Goal: Task Accomplishment & Management: Manage account settings

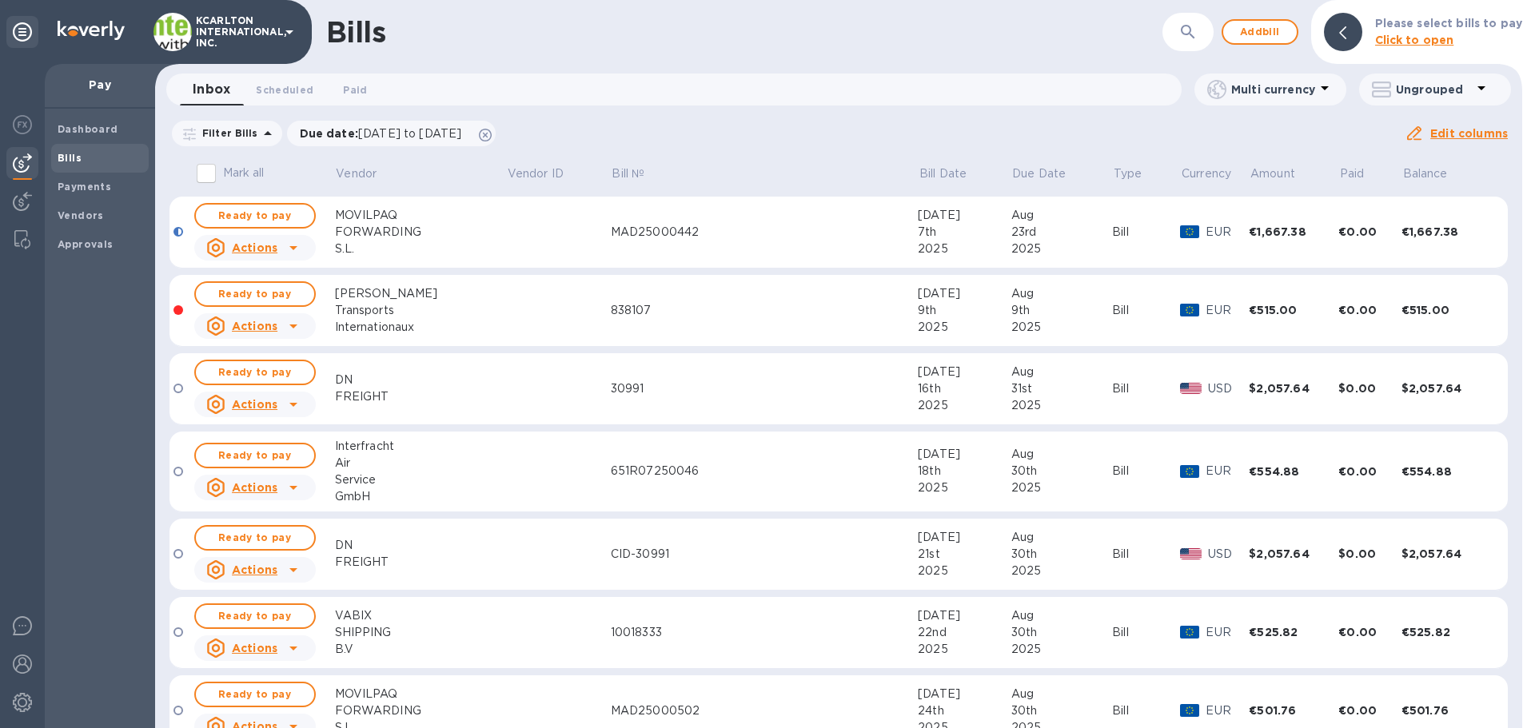
click at [1195, 29] on icon "button" at bounding box center [1187, 31] width 19 height 19
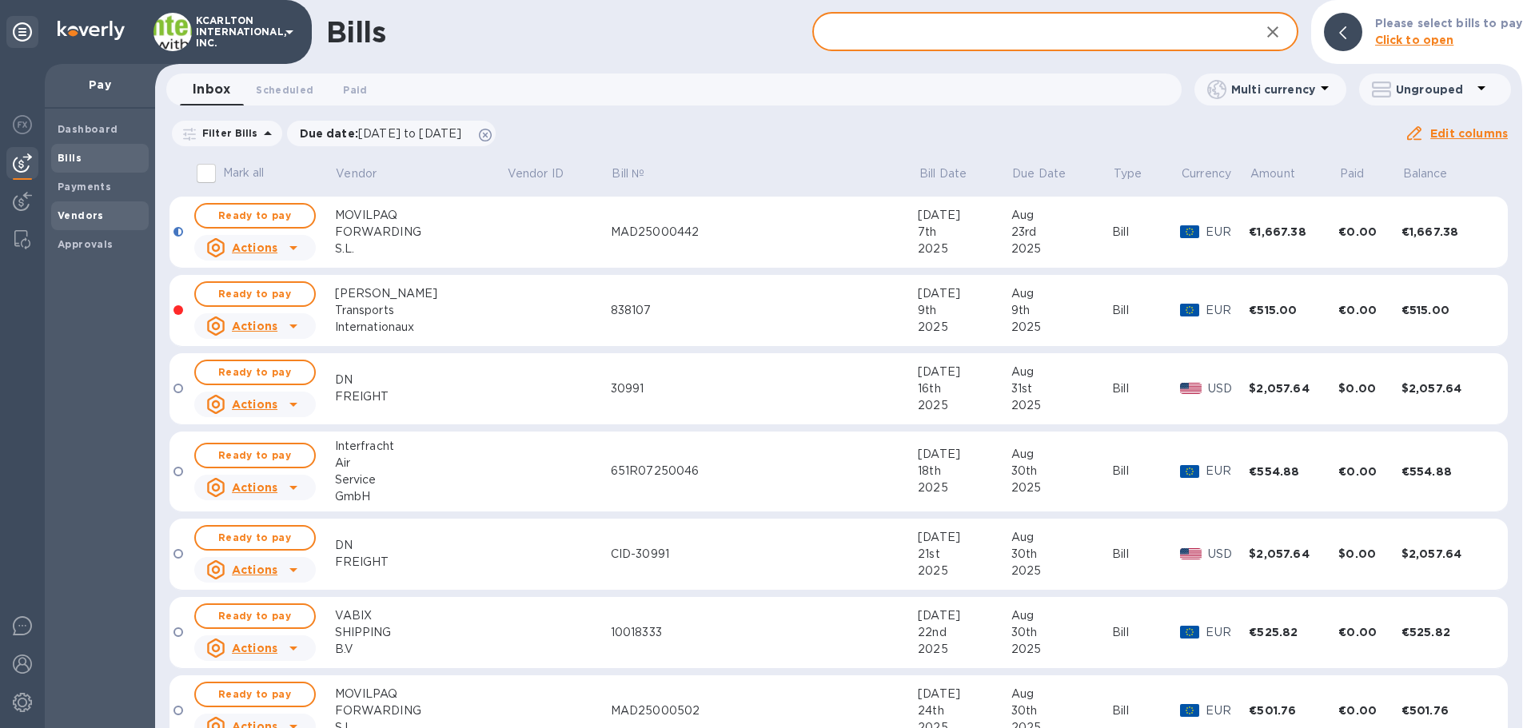
click at [100, 222] on span "Vendors" at bounding box center [100, 216] width 85 height 16
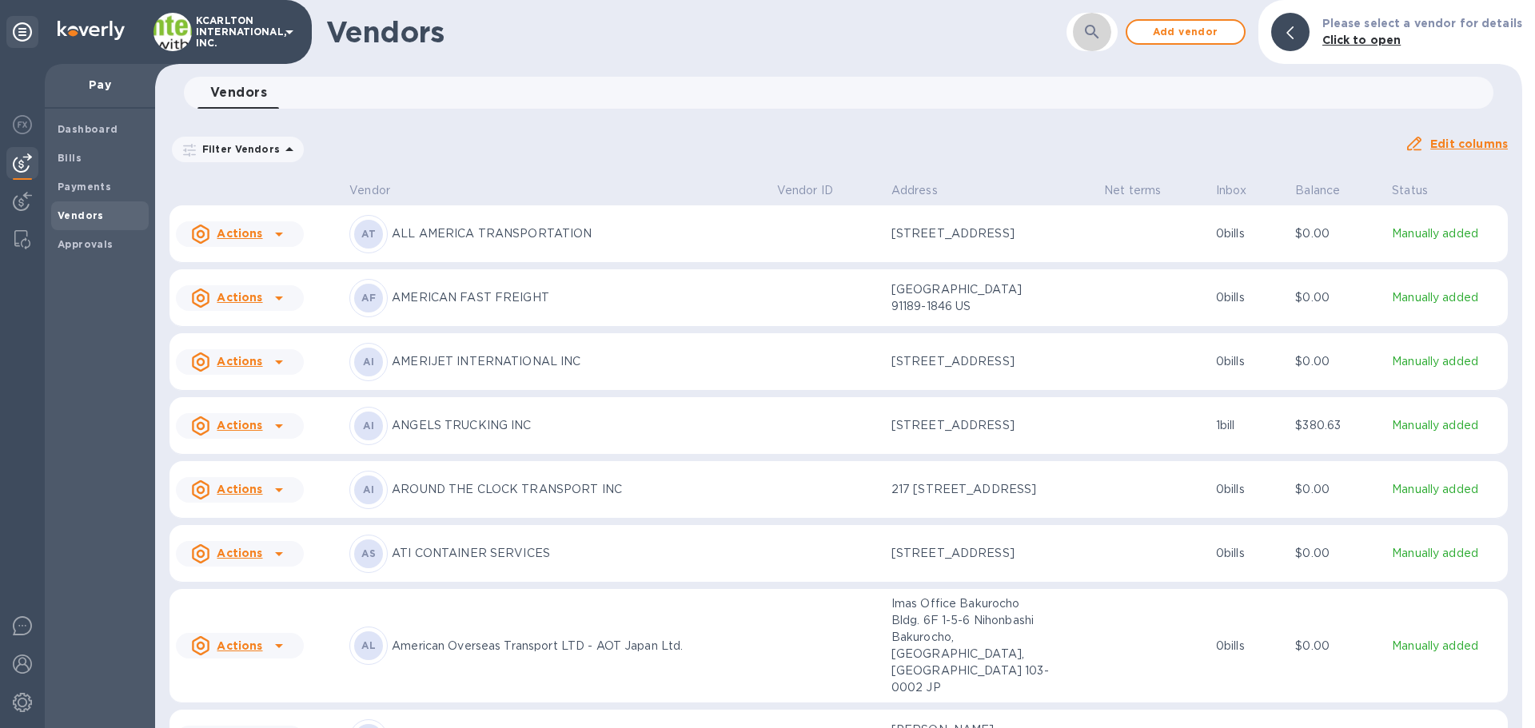
click at [1100, 30] on icon "button" at bounding box center [1091, 31] width 19 height 19
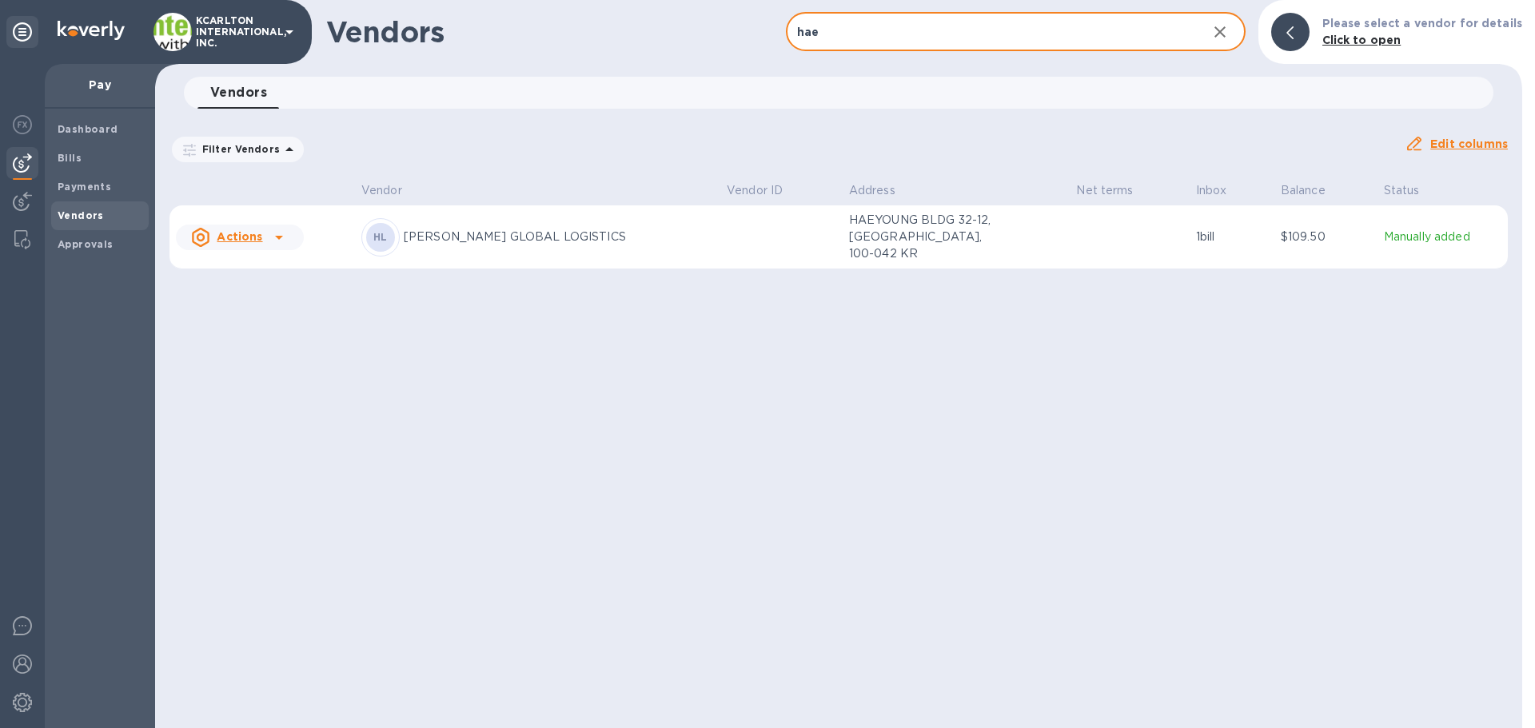
type input "hae"
click at [557, 235] on p "[PERSON_NAME] GLOBAL LOGISTICS" at bounding box center [559, 237] width 310 height 17
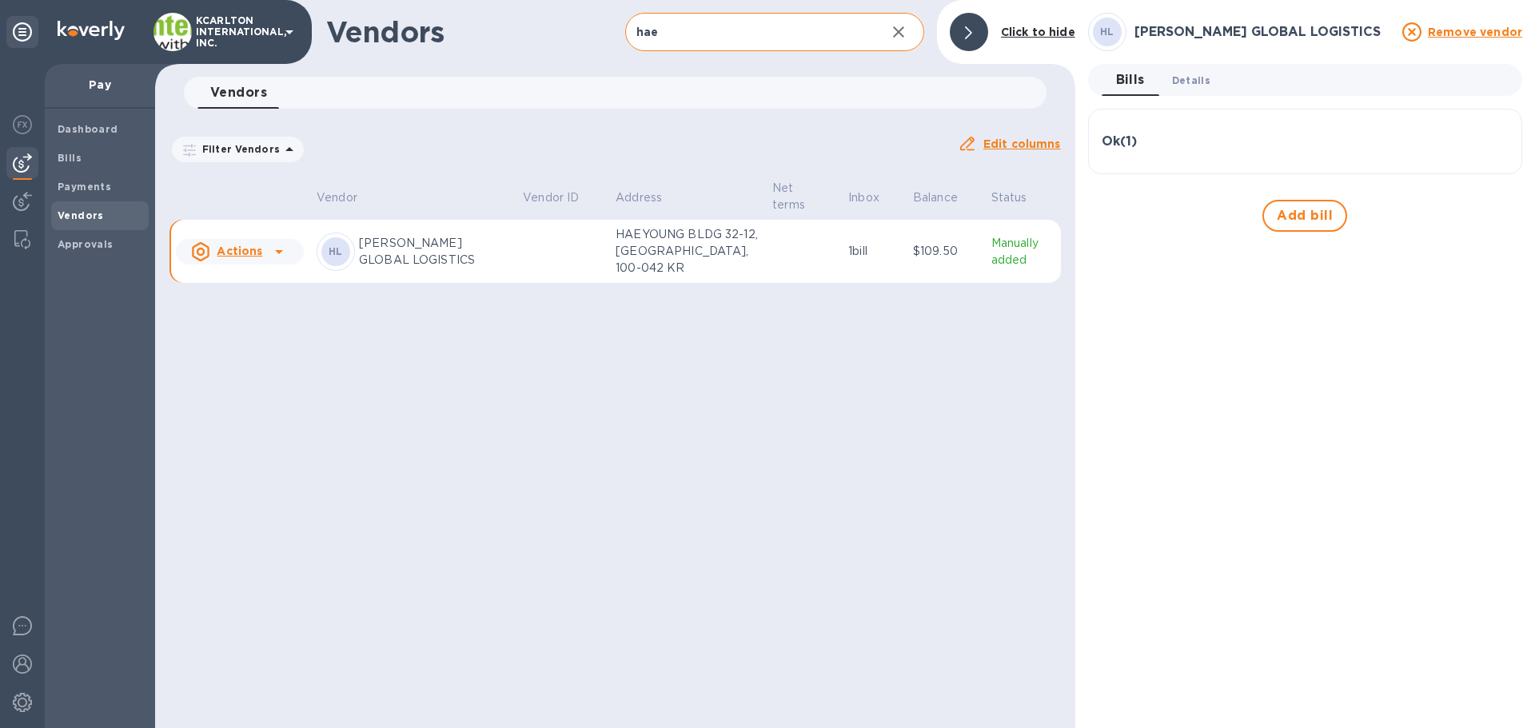
click at [1188, 85] on span "Details 0" at bounding box center [1191, 80] width 38 height 17
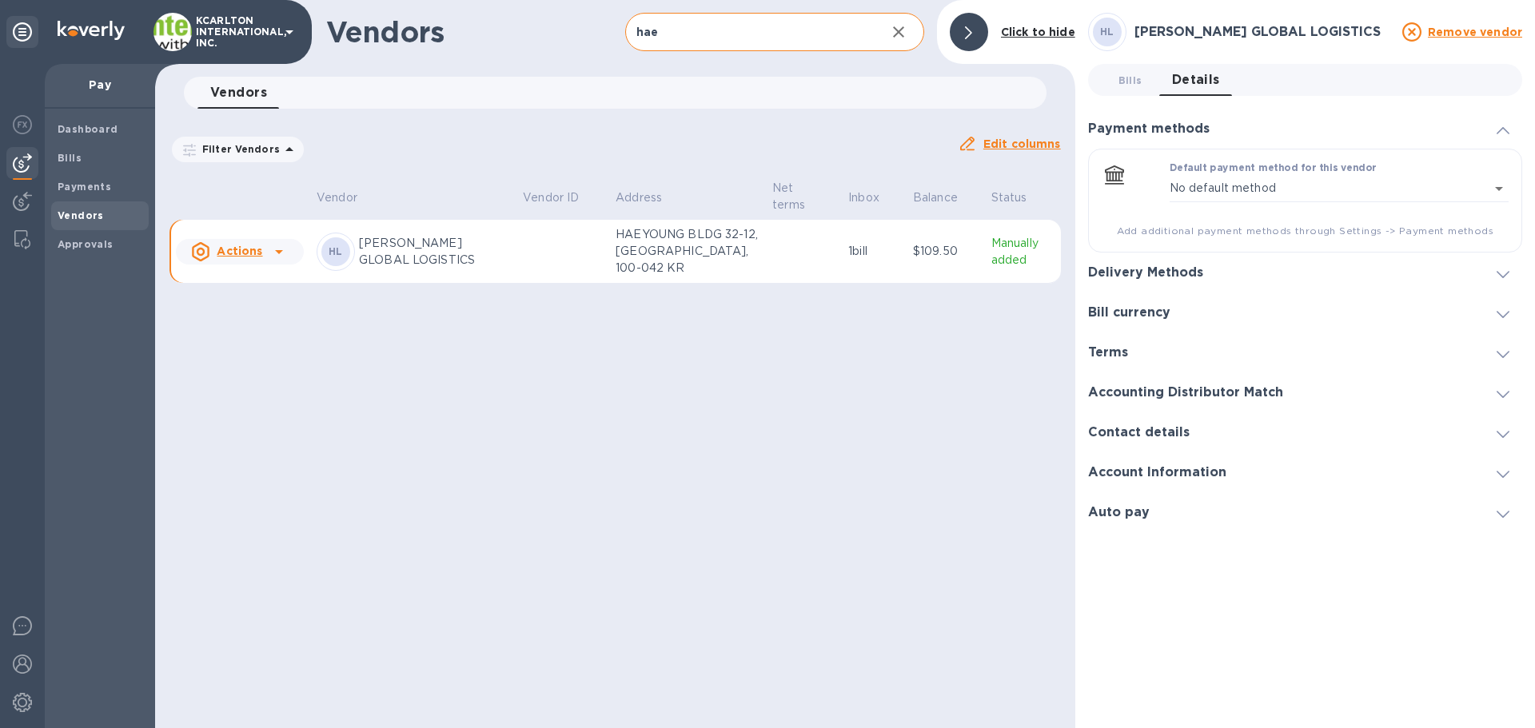
click at [1157, 271] on h3 "Delivery Methods" at bounding box center [1145, 272] width 115 height 15
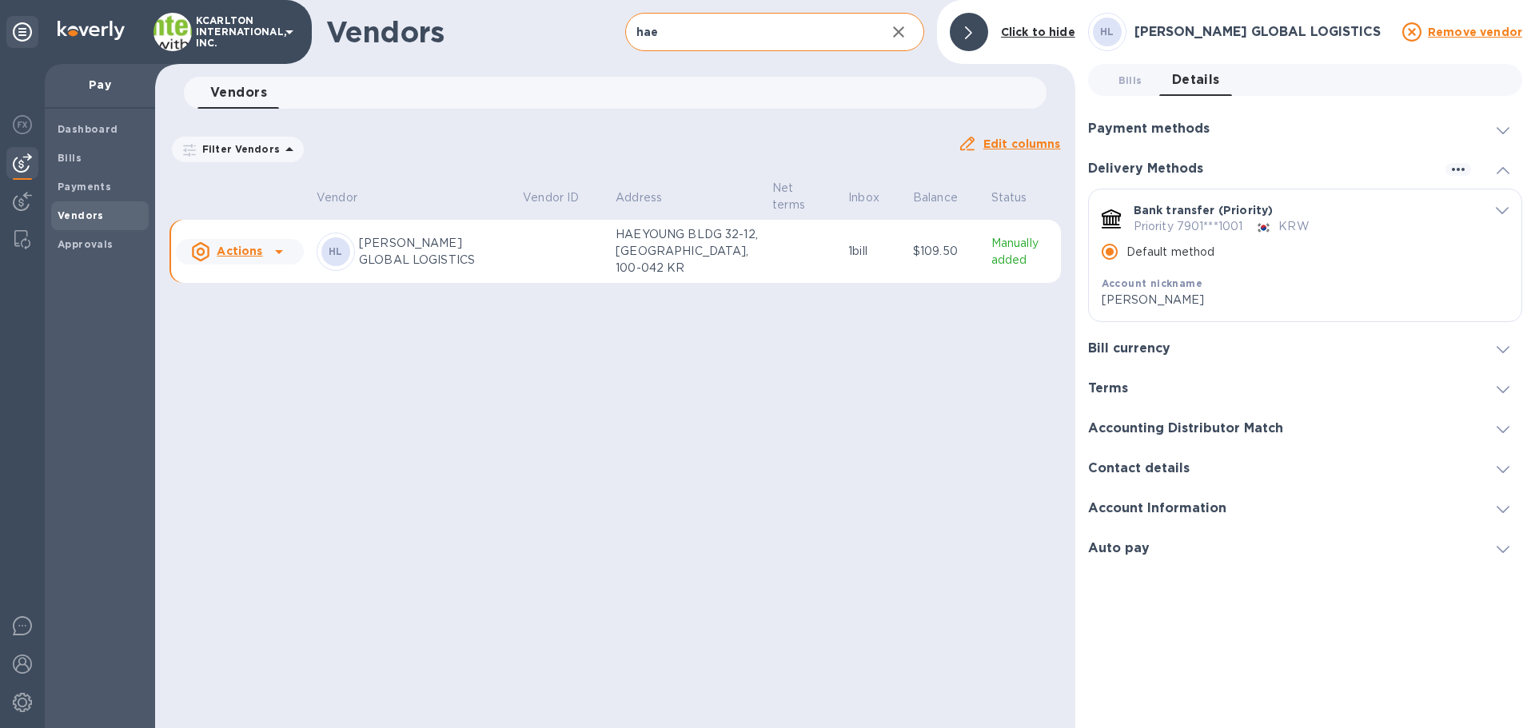
click at [1505, 206] on span "default-method" at bounding box center [1501, 209] width 13 height 15
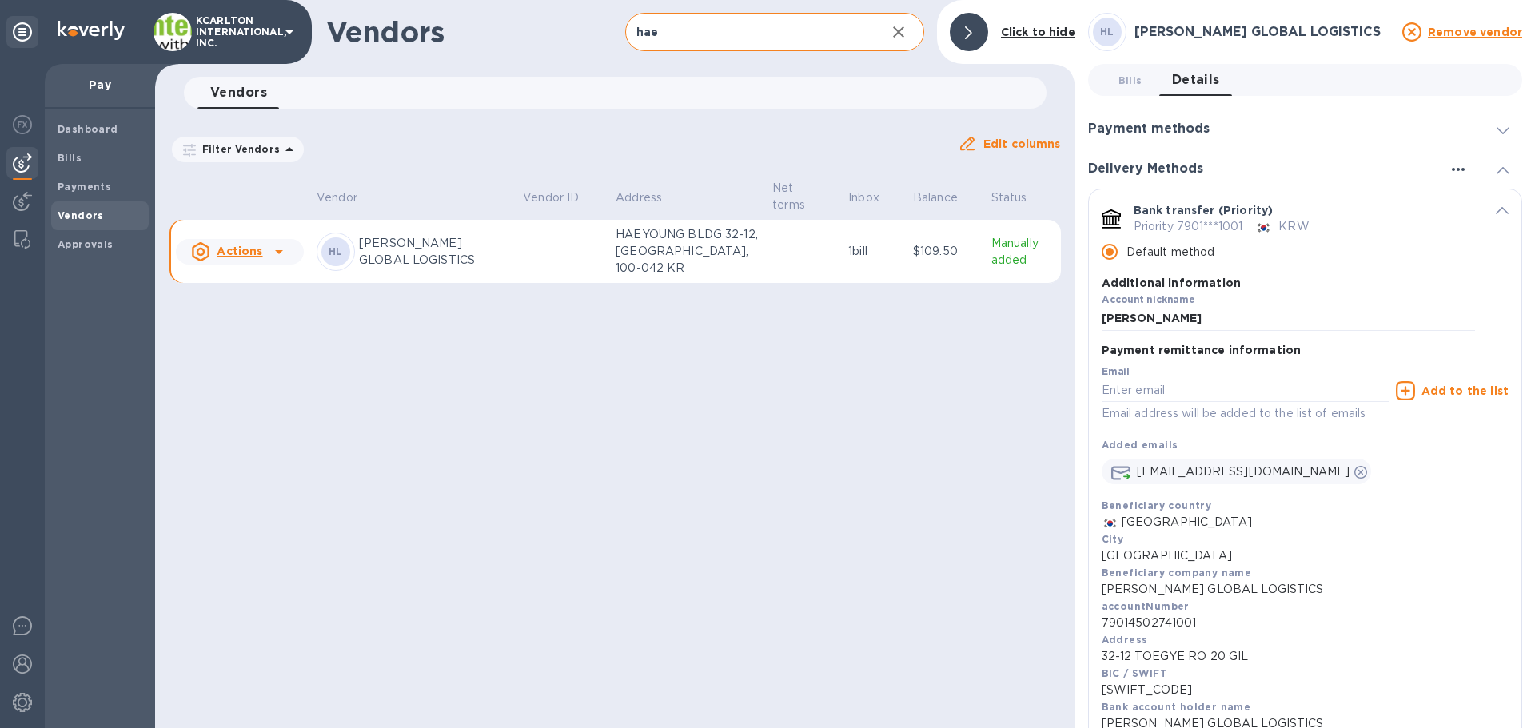
click at [1455, 163] on icon "button" at bounding box center [1457, 169] width 19 height 19
click at [1443, 166] on div at bounding box center [767, 364] width 1535 height 728
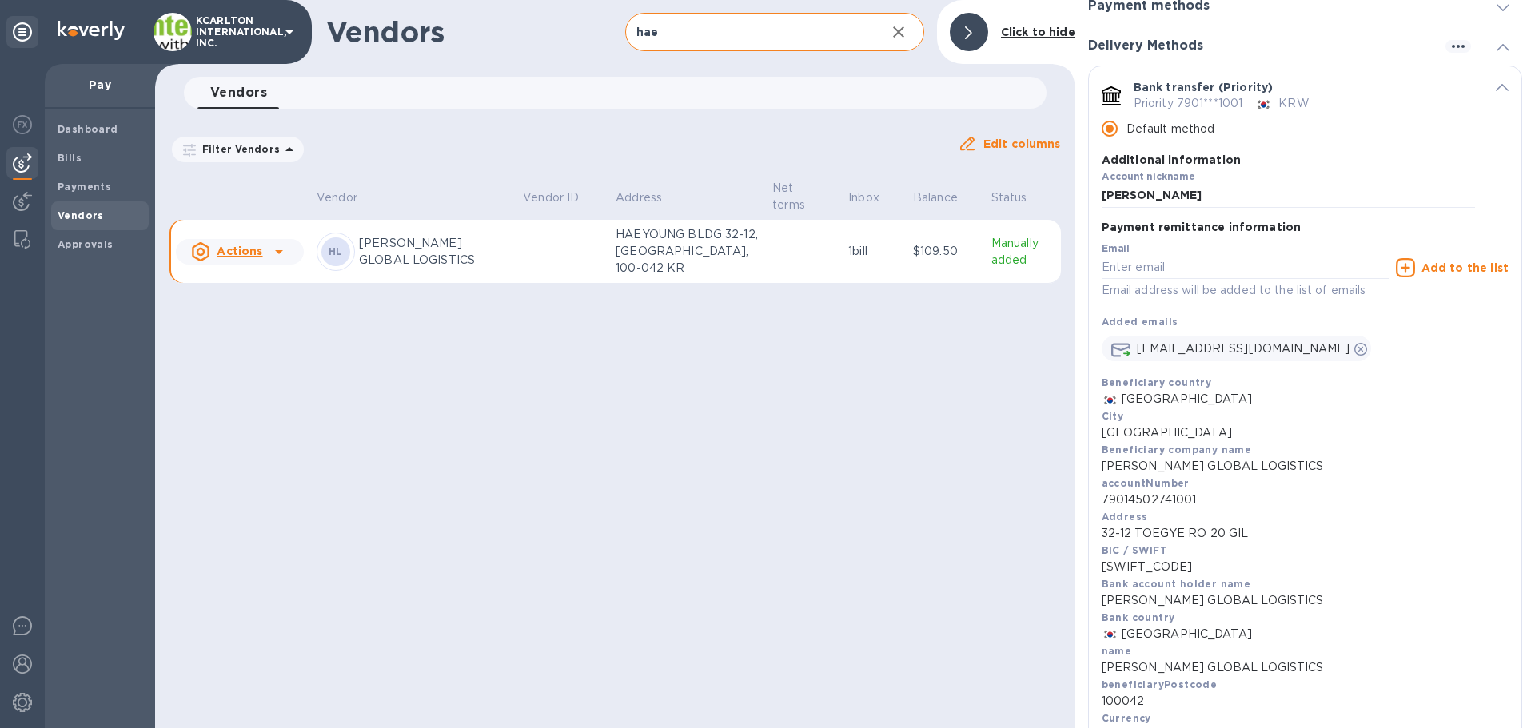
scroll to position [160, 0]
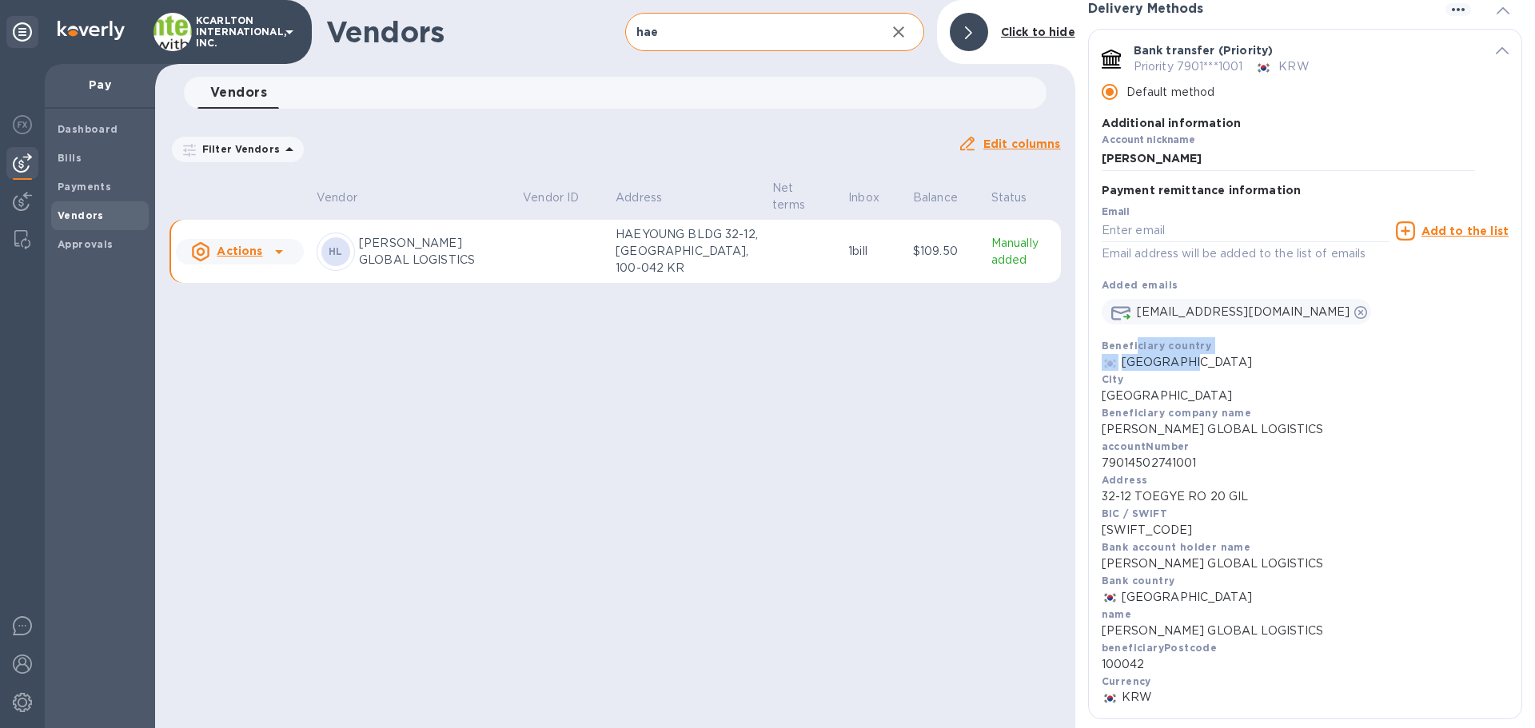
drag, startPoint x: 1137, startPoint y: 348, endPoint x: 1181, endPoint y: 364, distance: 47.8
click at [1181, 364] on div "Beneficiary country [GEOGRAPHIC_DATA]" at bounding box center [1304, 354] width 407 height 34
click at [1182, 364] on span "[GEOGRAPHIC_DATA]" at bounding box center [1186, 362] width 130 height 17
click at [1154, 386] on div "City [GEOGRAPHIC_DATA]" at bounding box center [1304, 388] width 407 height 34
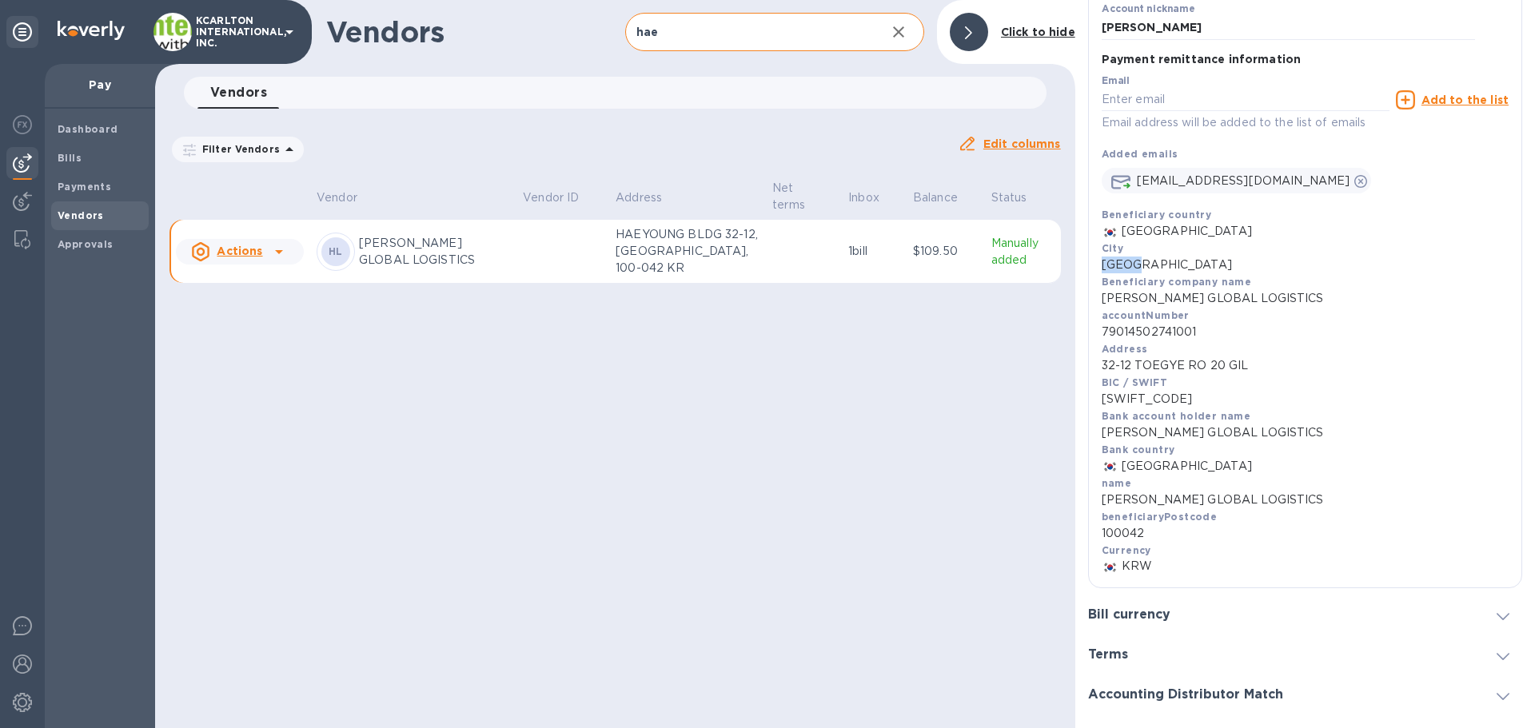
scroll to position [320, 0]
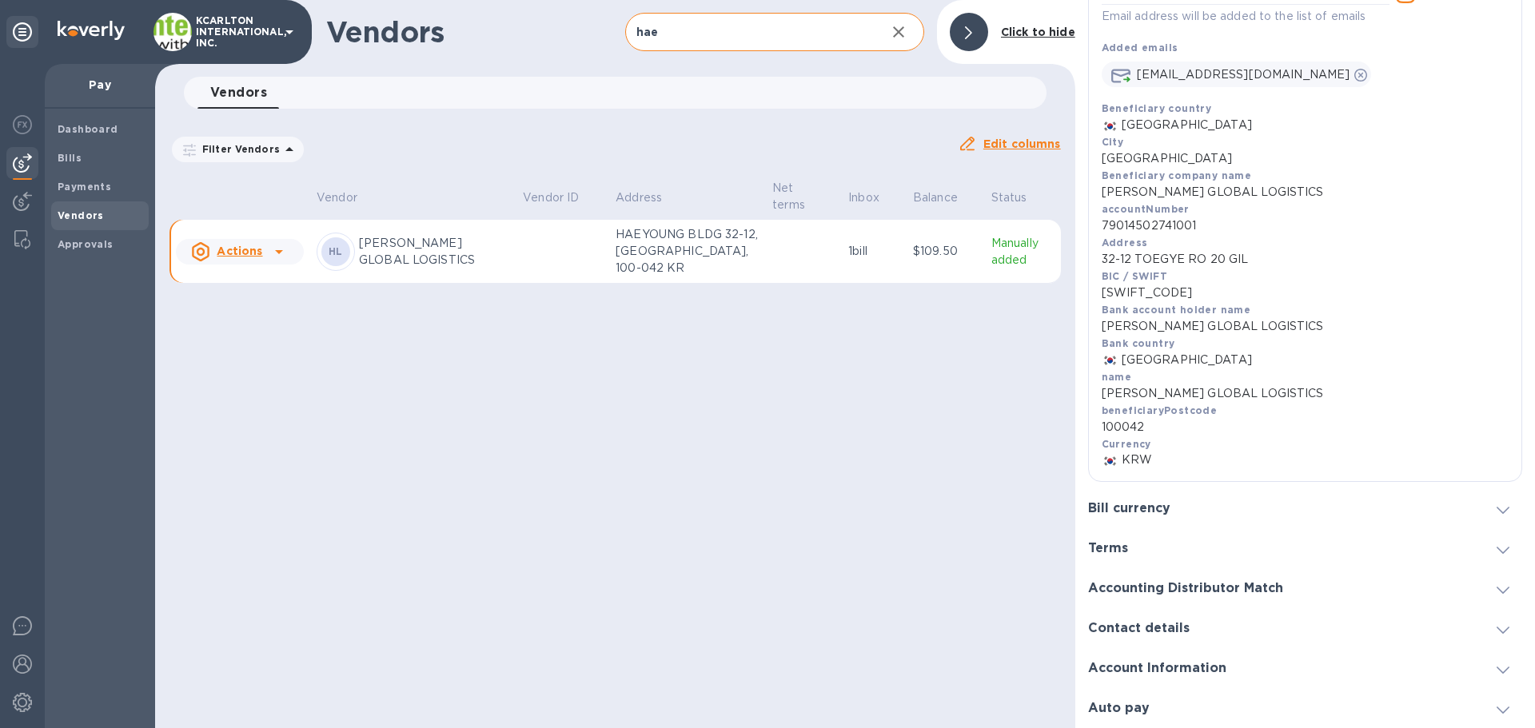
click at [1150, 493] on div "Bill currency" at bounding box center [1305, 508] width 434 height 40
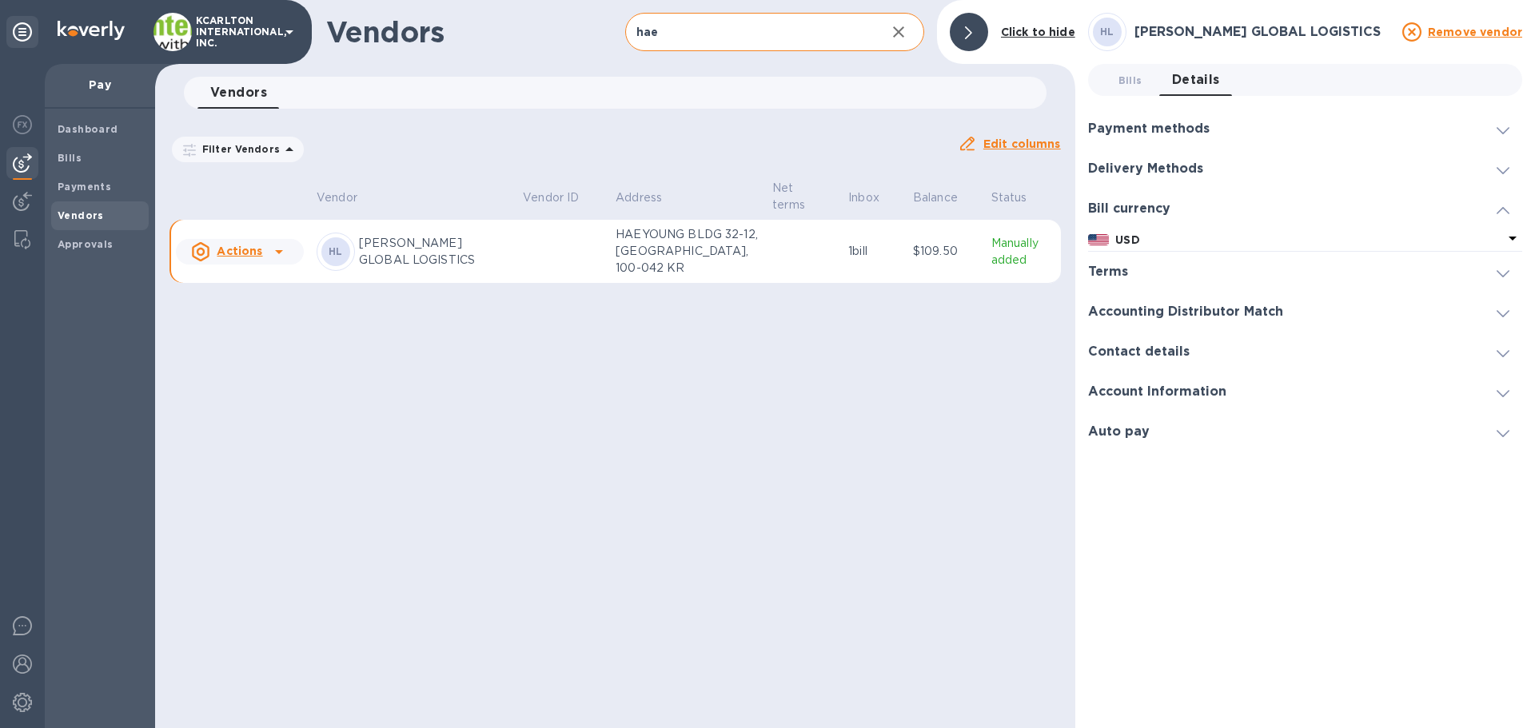
click at [1144, 283] on div "Terms" at bounding box center [1305, 272] width 434 height 40
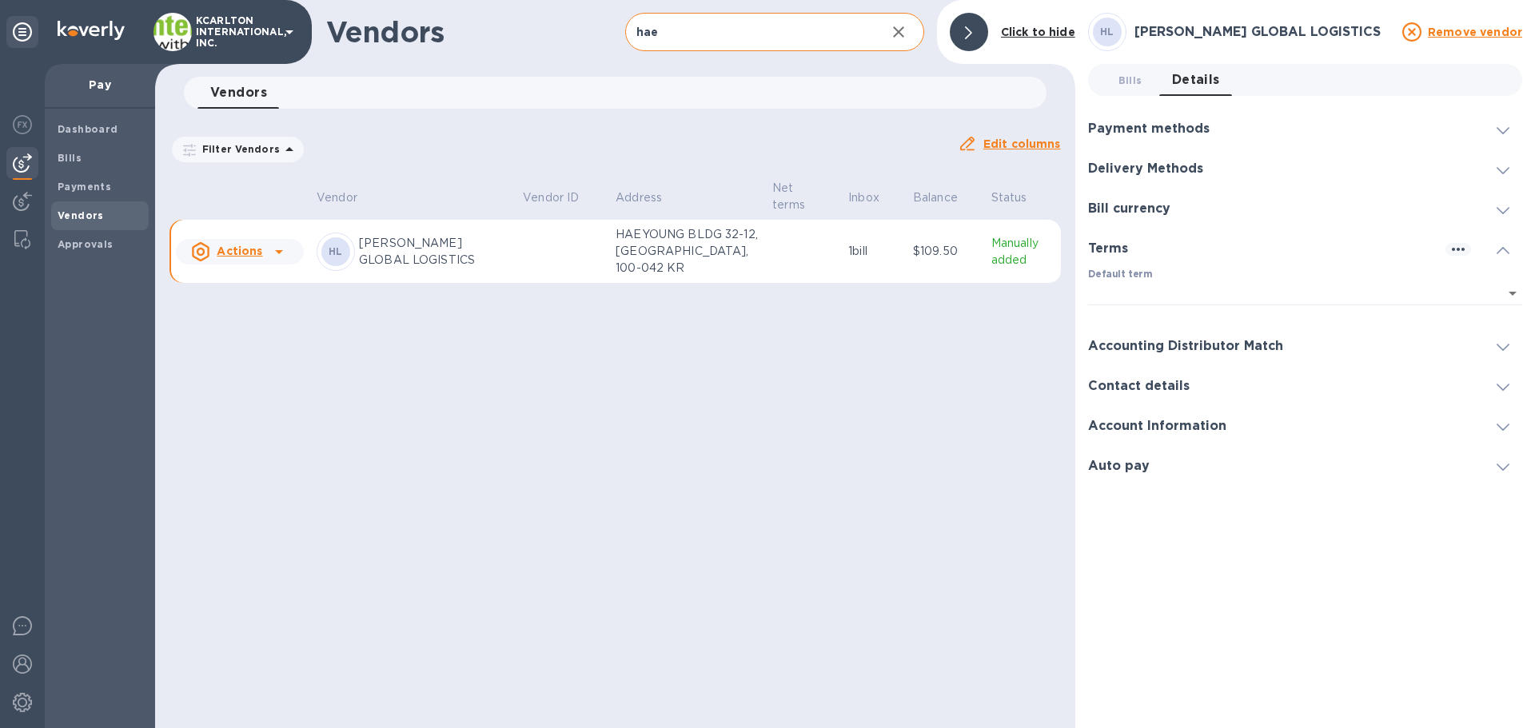
click at [1139, 335] on div "Accounting Distributor Match" at bounding box center [1305, 346] width 434 height 40
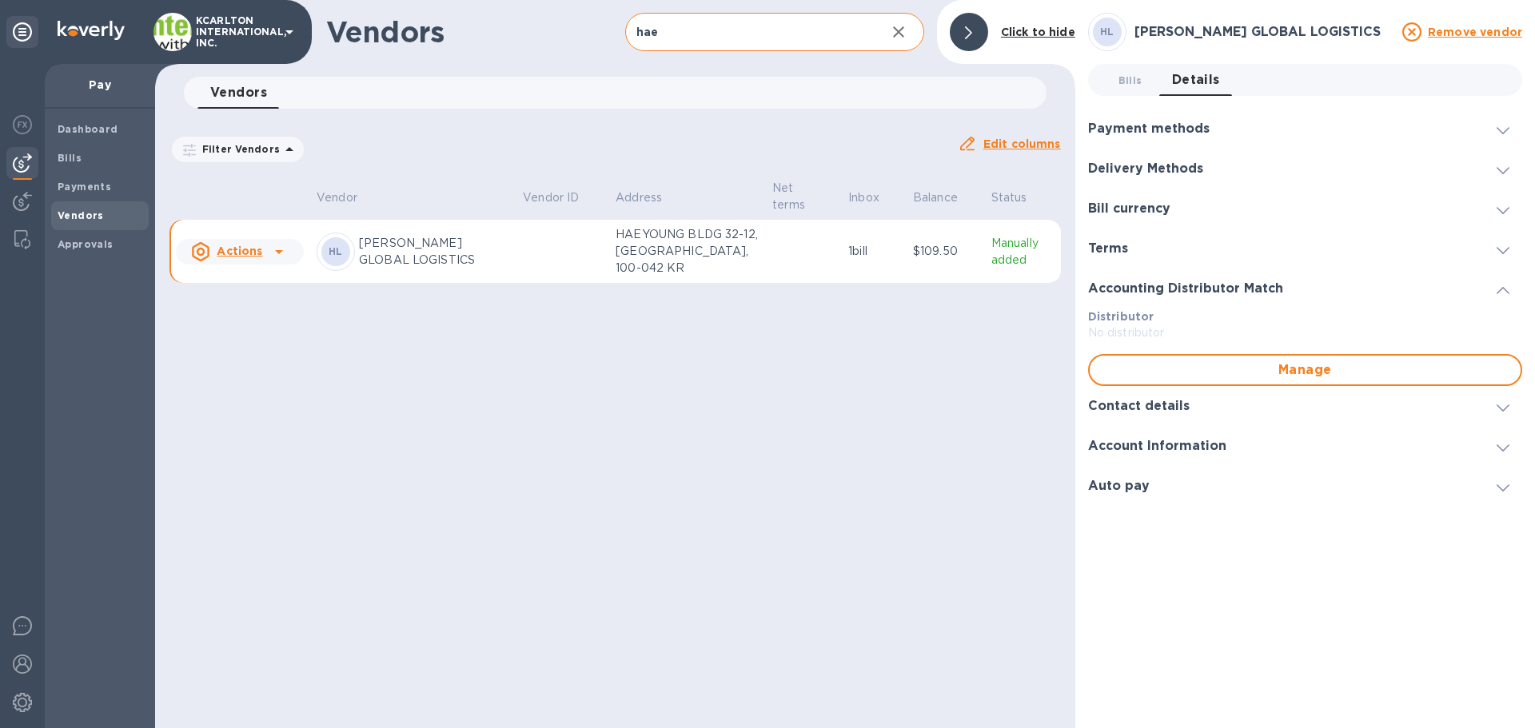
click at [1124, 404] on h3 "Contact details" at bounding box center [1139, 406] width 102 height 15
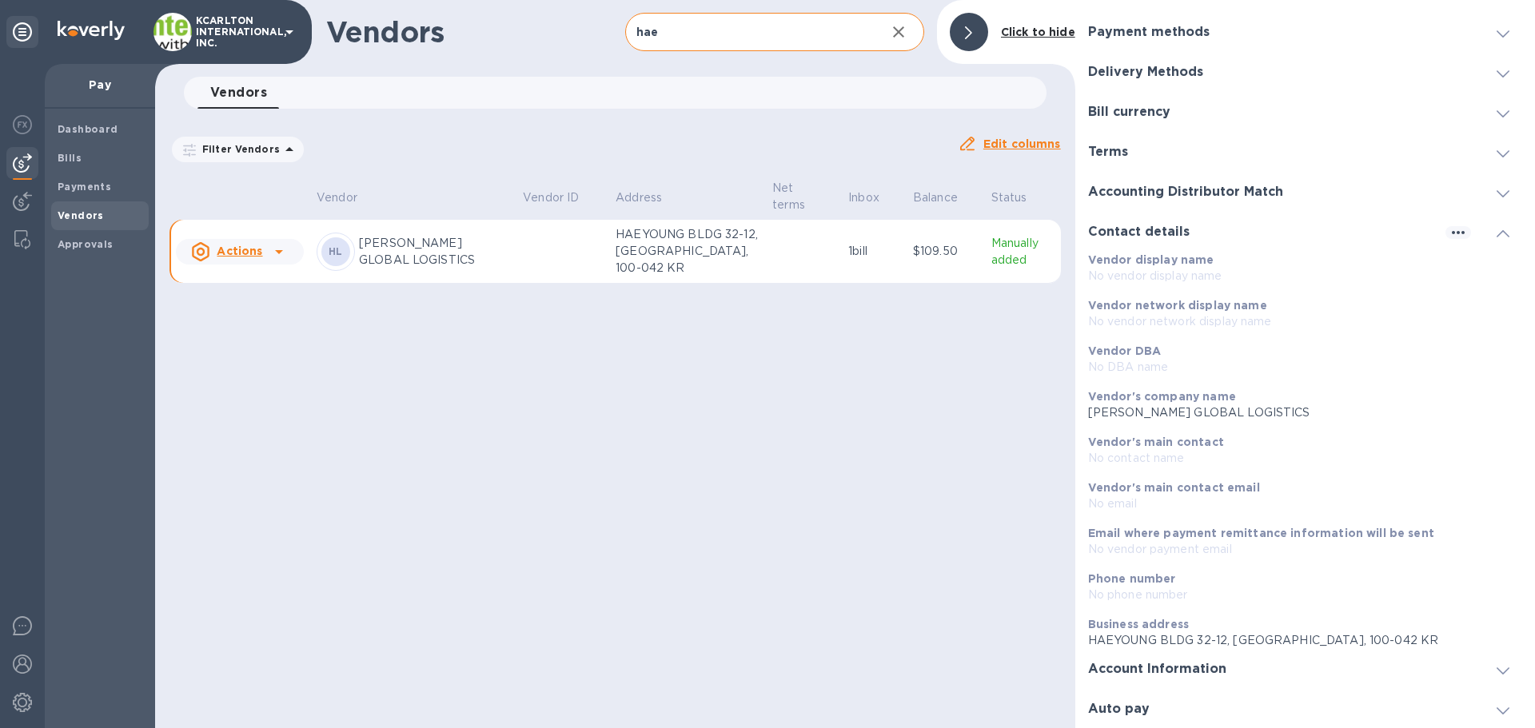
scroll to position [98, 0]
click at [1137, 672] on h3 "Account Information" at bounding box center [1157, 668] width 138 height 15
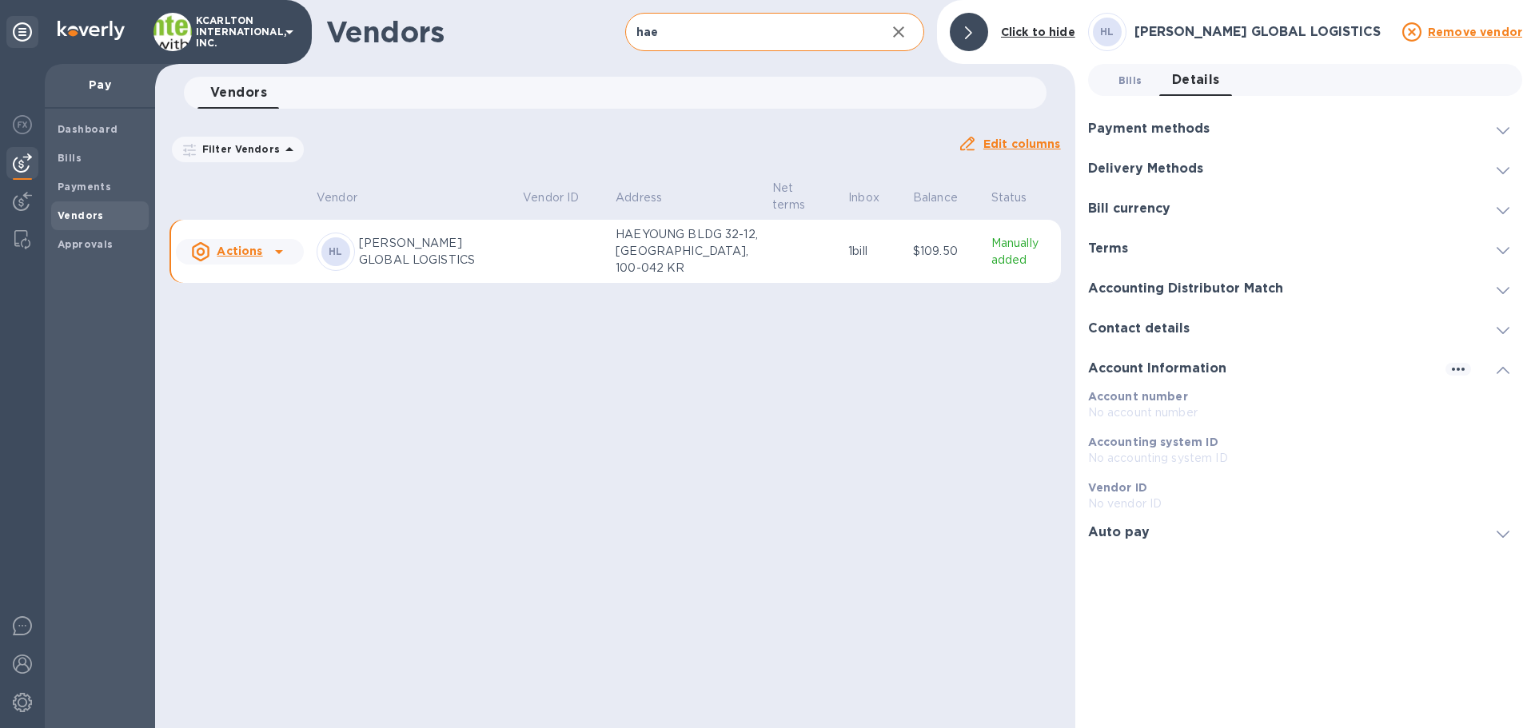
click at [1126, 81] on span "Bills 0" at bounding box center [1130, 80] width 24 height 17
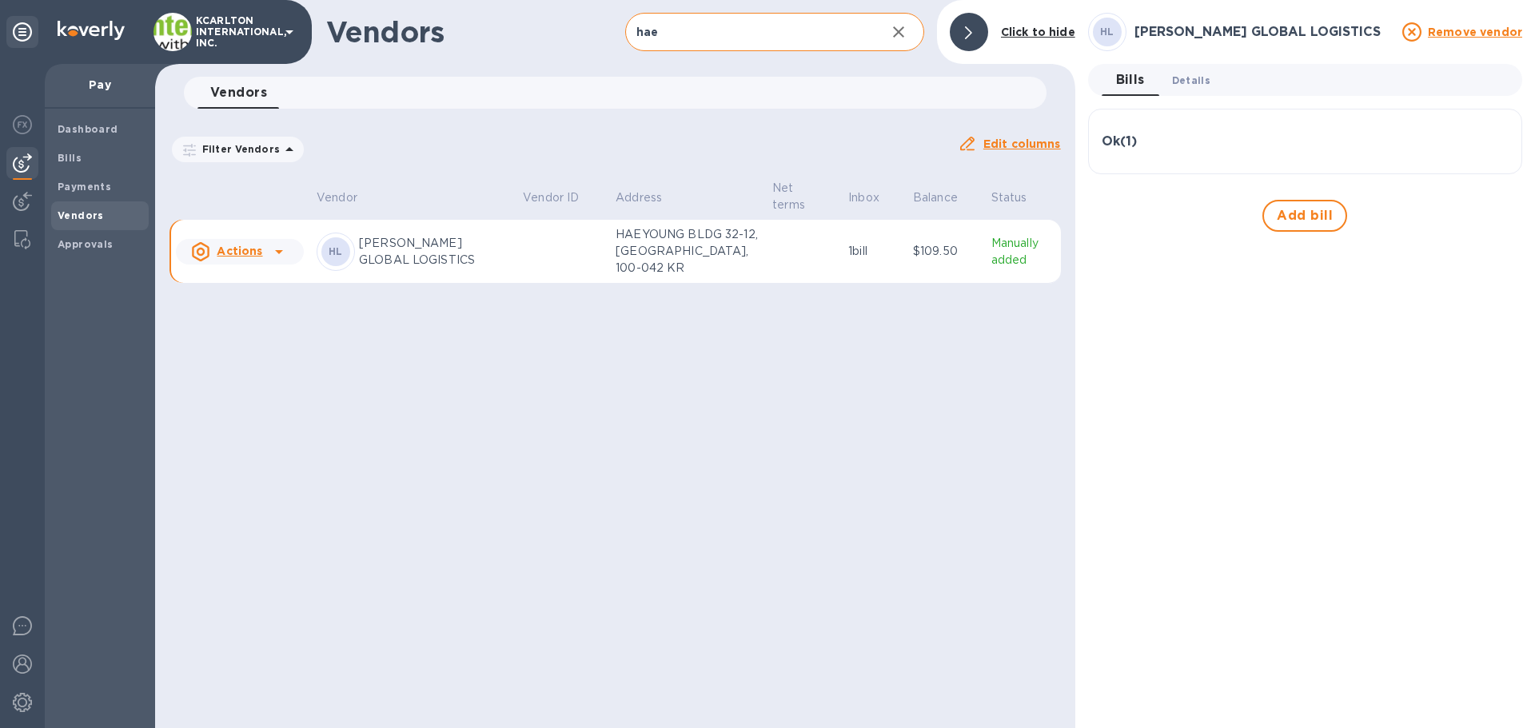
click at [1201, 74] on span "Details 0" at bounding box center [1191, 80] width 38 height 17
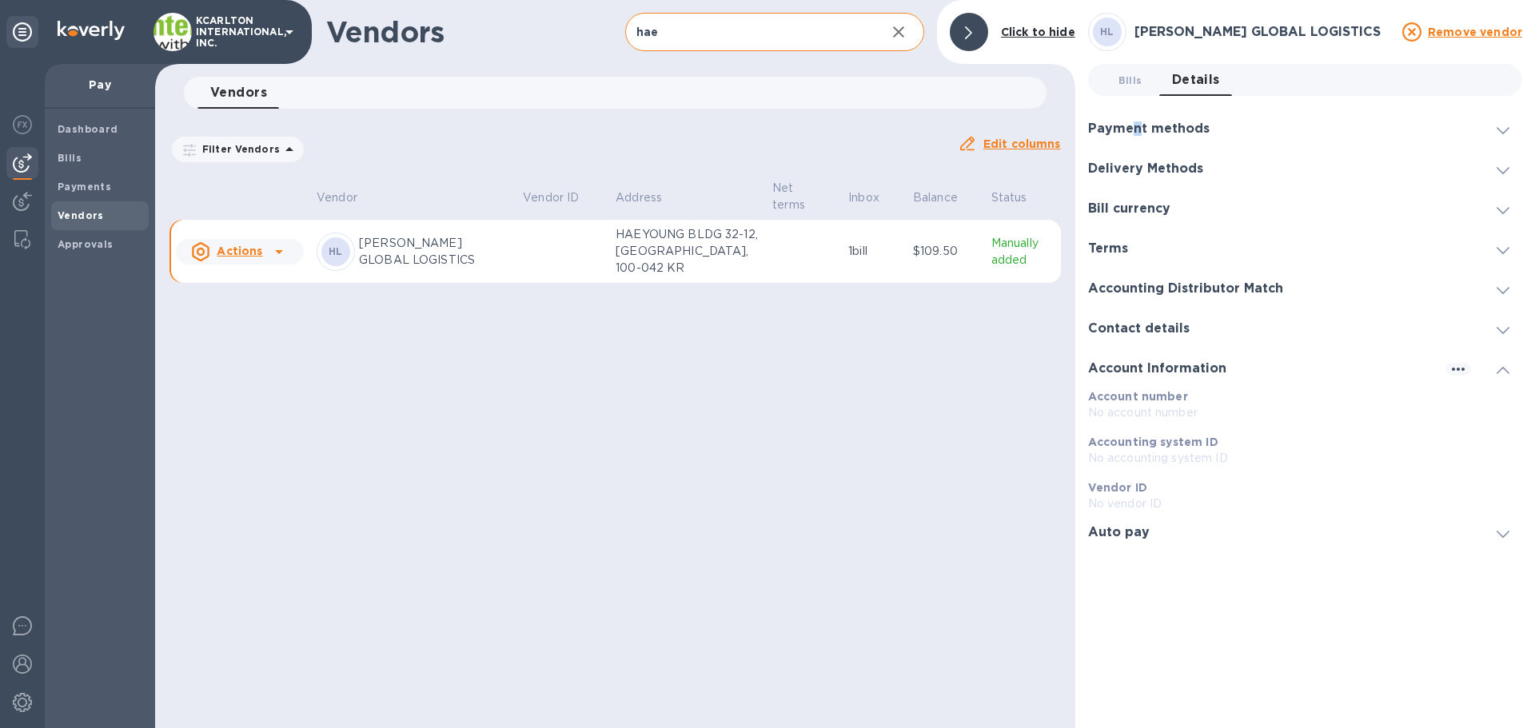
click at [1136, 125] on h3 "Payment methods" at bounding box center [1148, 128] width 121 height 15
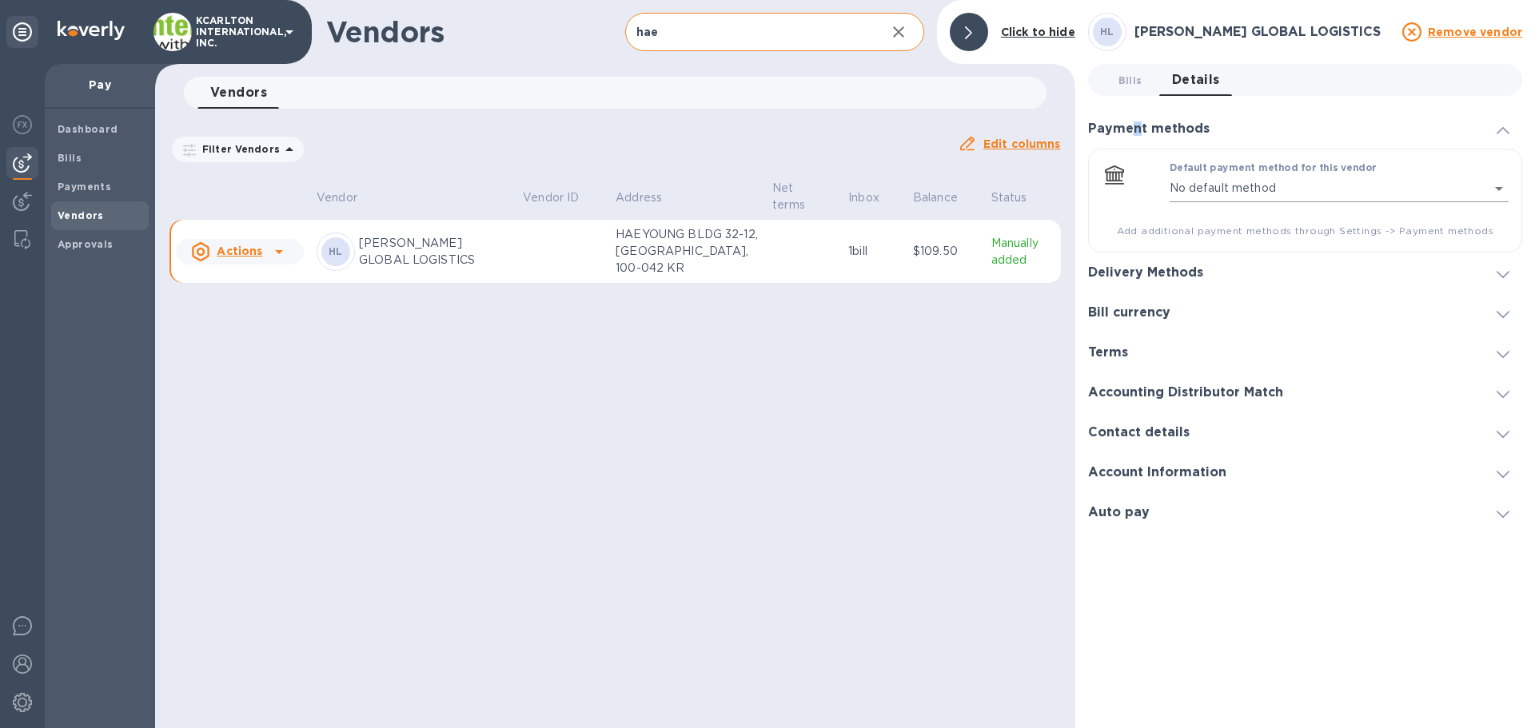
click at [1225, 189] on body "KCARLTON INTERNATIONAL, INC. Pay Dashboard Bills Payments Vendors Approvals Ven…" at bounding box center [767, 364] width 1535 height 728
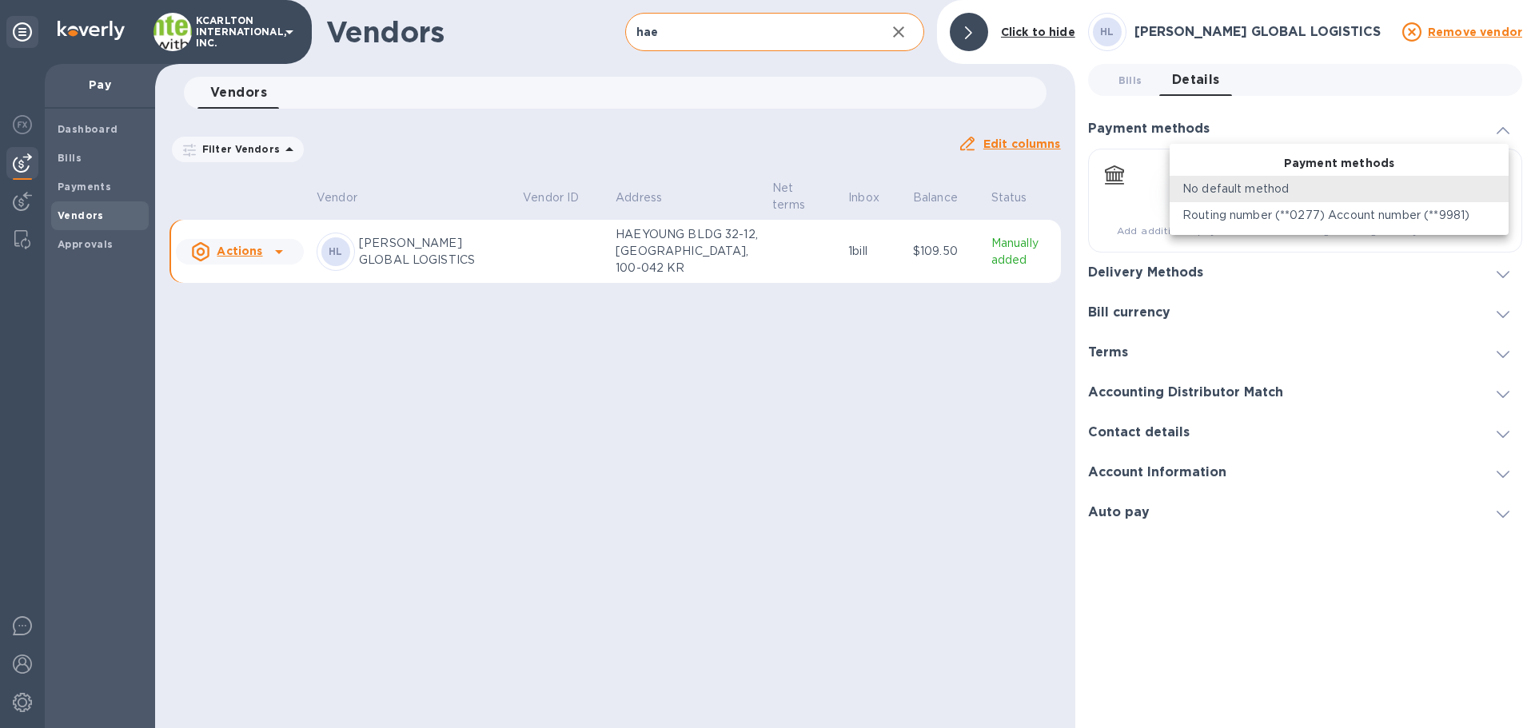
click at [1312, 264] on div at bounding box center [767, 364] width 1535 height 728
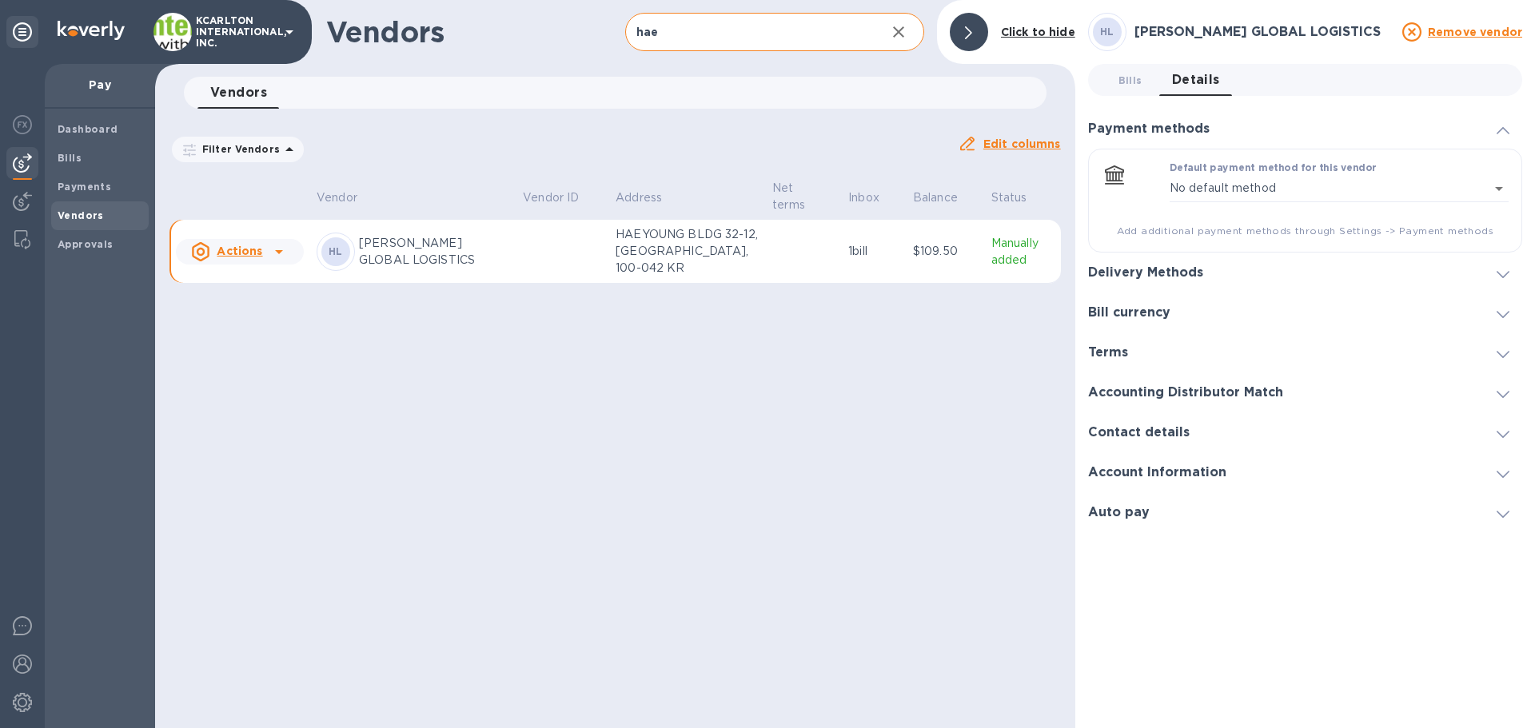
click at [1141, 273] on h3 "Delivery Methods" at bounding box center [1145, 272] width 115 height 15
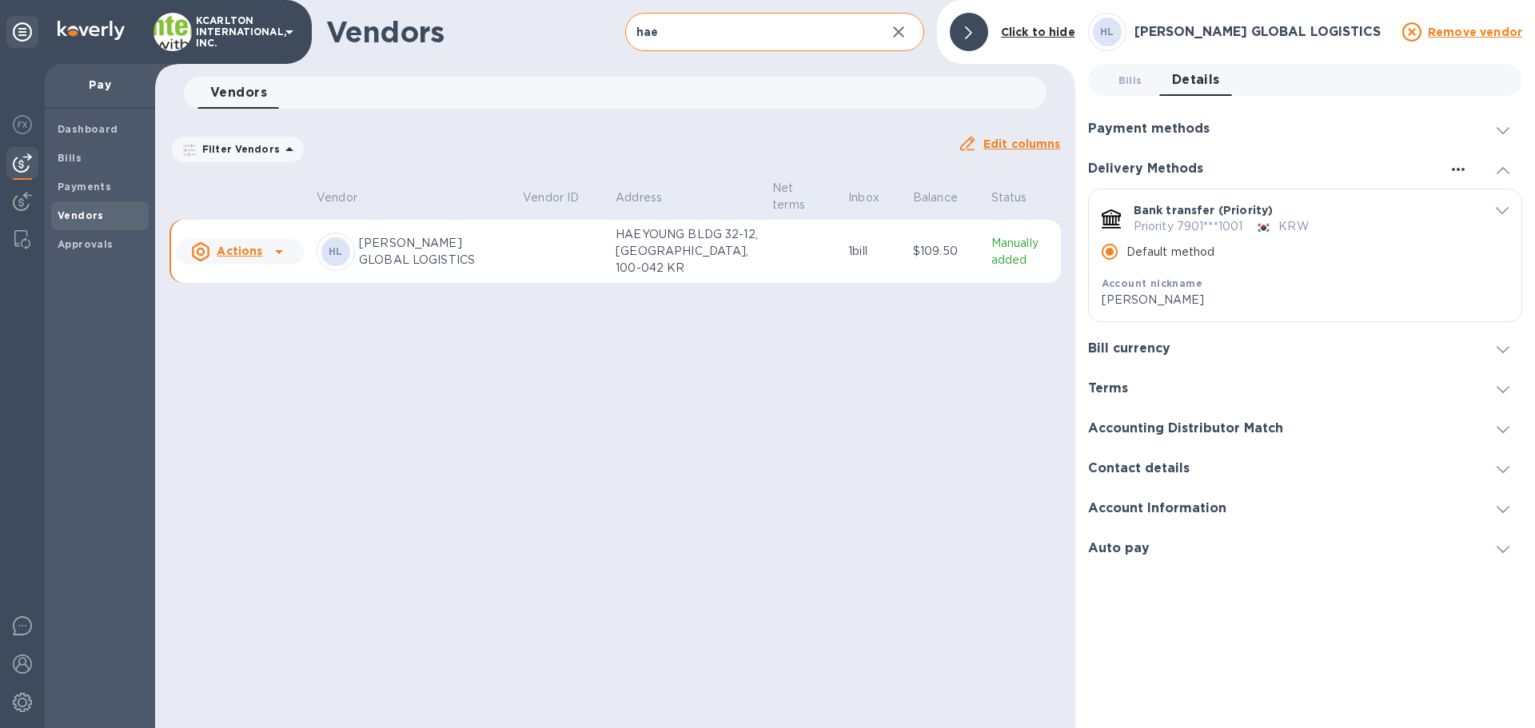
click at [1461, 177] on icon "button" at bounding box center [1457, 169] width 19 height 19
click at [1461, 201] on p "Add new" at bounding box center [1478, 202] width 53 height 16
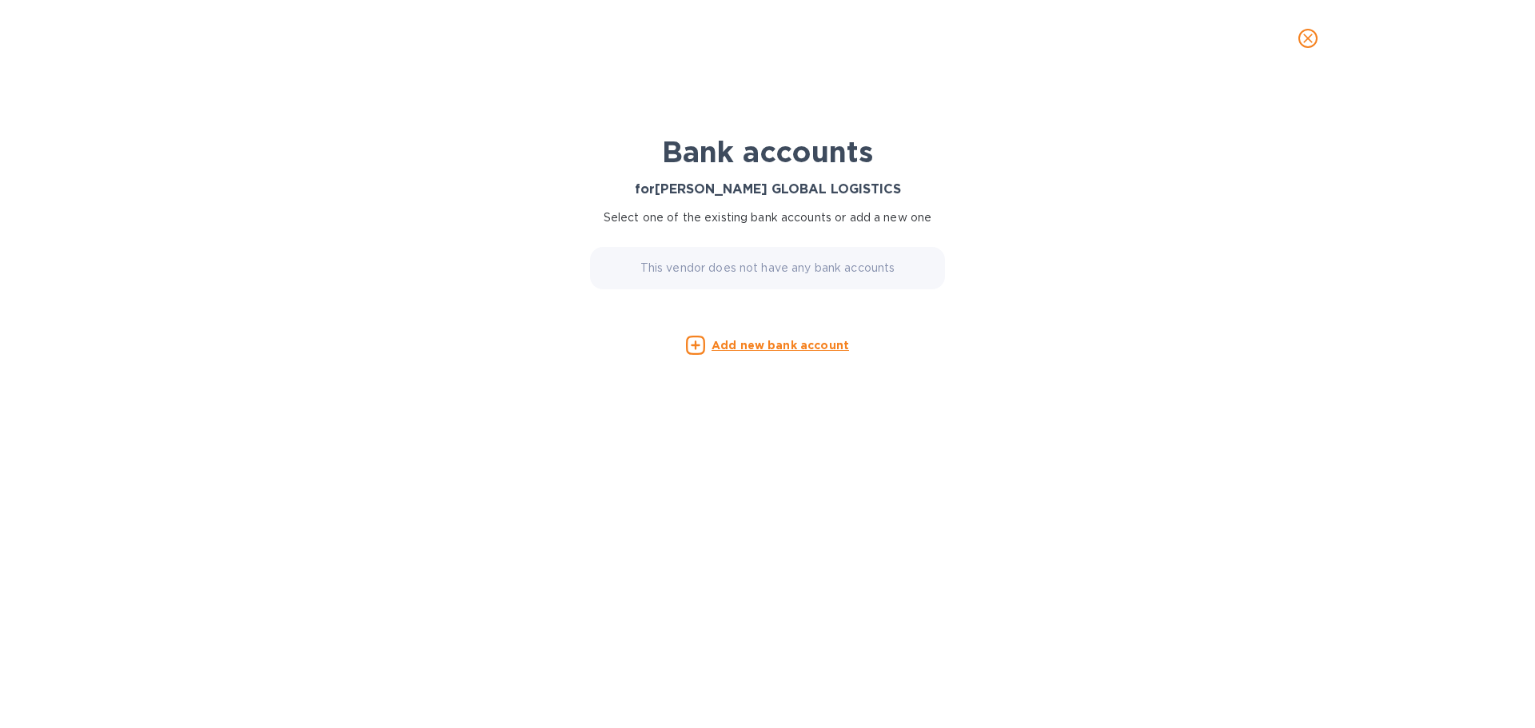
click at [827, 265] on p "This vendor does not have any bank accounts" at bounding box center [767, 268] width 255 height 17
click at [696, 272] on p "This vendor does not have any bank accounts" at bounding box center [767, 268] width 255 height 17
click at [752, 347] on u "Add new bank account" at bounding box center [779, 345] width 137 height 13
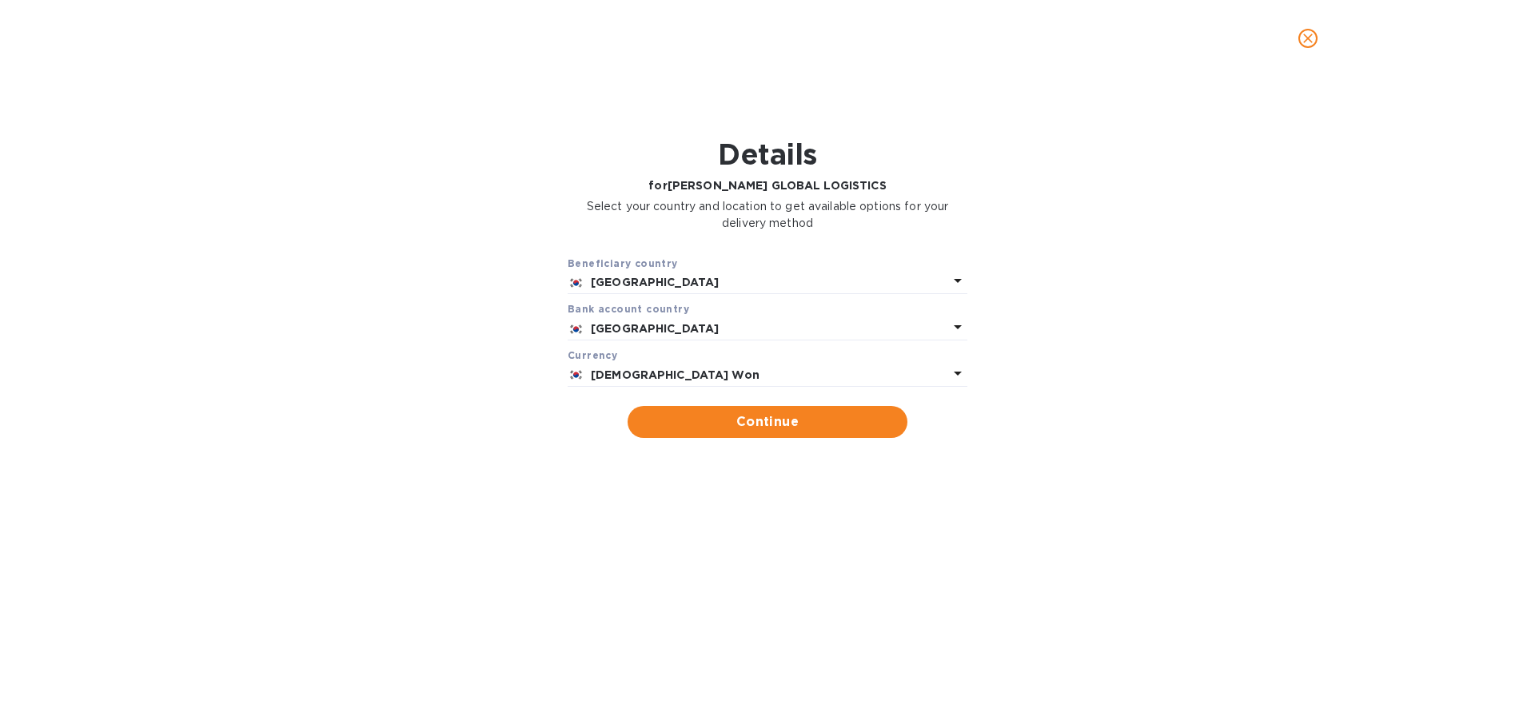
click at [670, 282] on p "[GEOGRAPHIC_DATA]" at bounding box center [769, 282] width 357 height 17
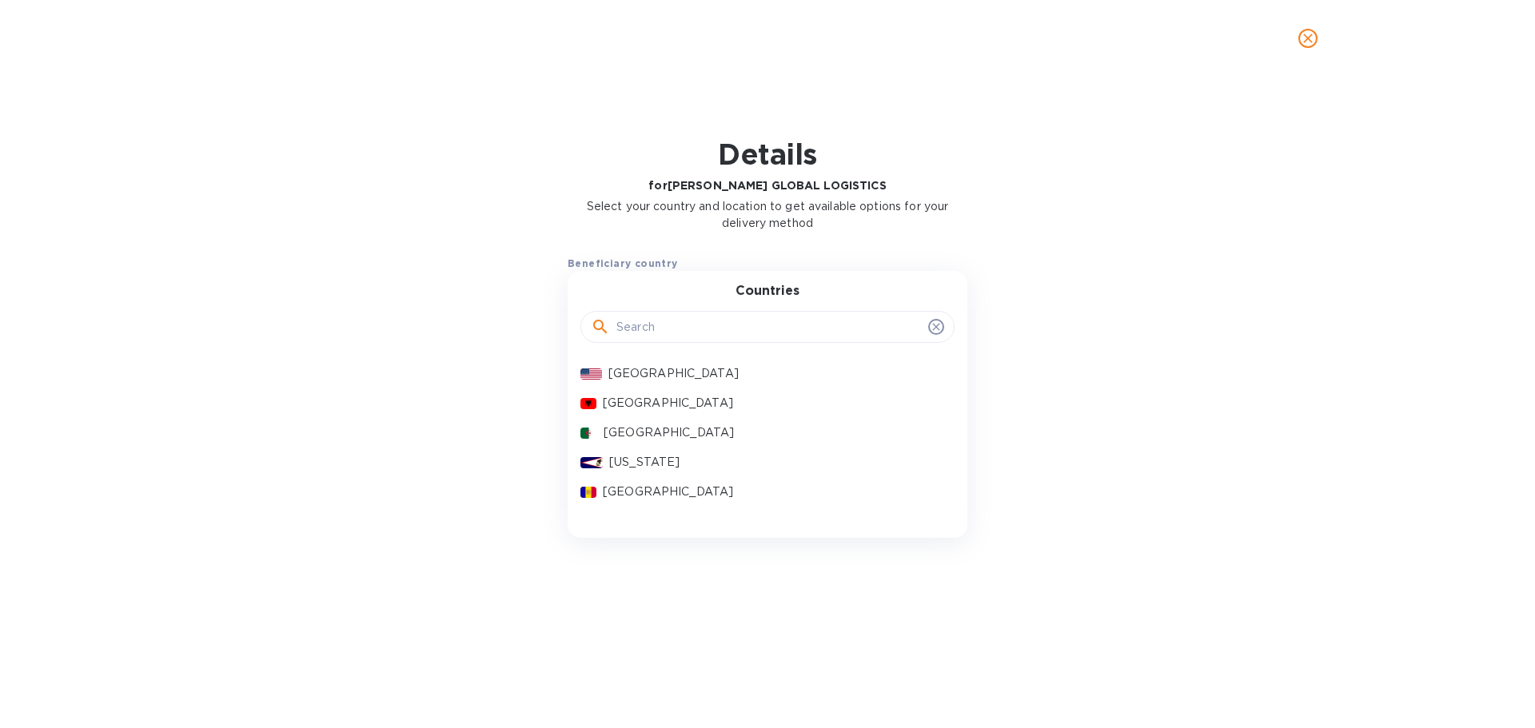
click at [234, 307] on div "Beneficiary country [GEOGRAPHIC_DATA] Countries [GEOGRAPHIC_DATA] [GEOGRAPHIC_D…" at bounding box center [767, 346] width 1493 height 203
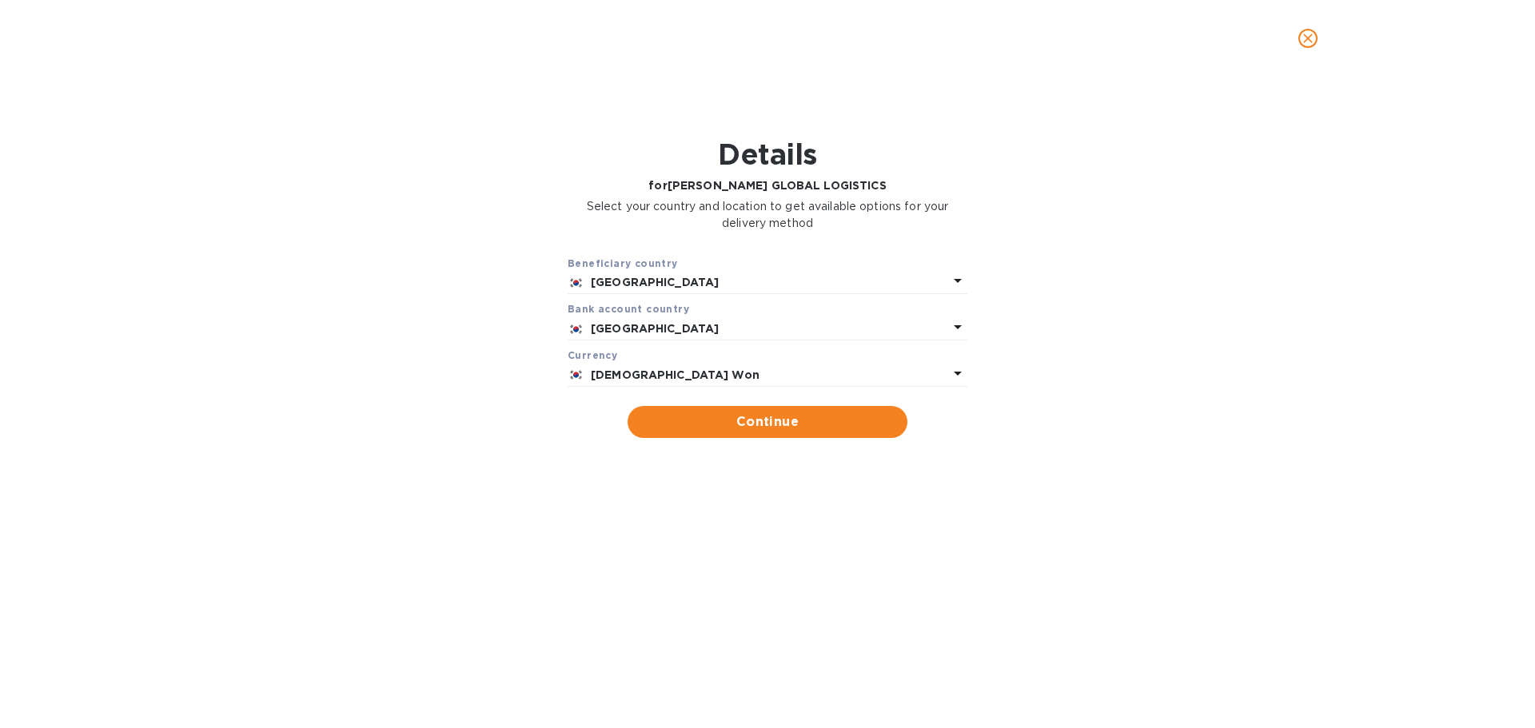
click at [676, 375] on b "[DEMOGRAPHIC_DATA] Won" at bounding box center [675, 374] width 169 height 13
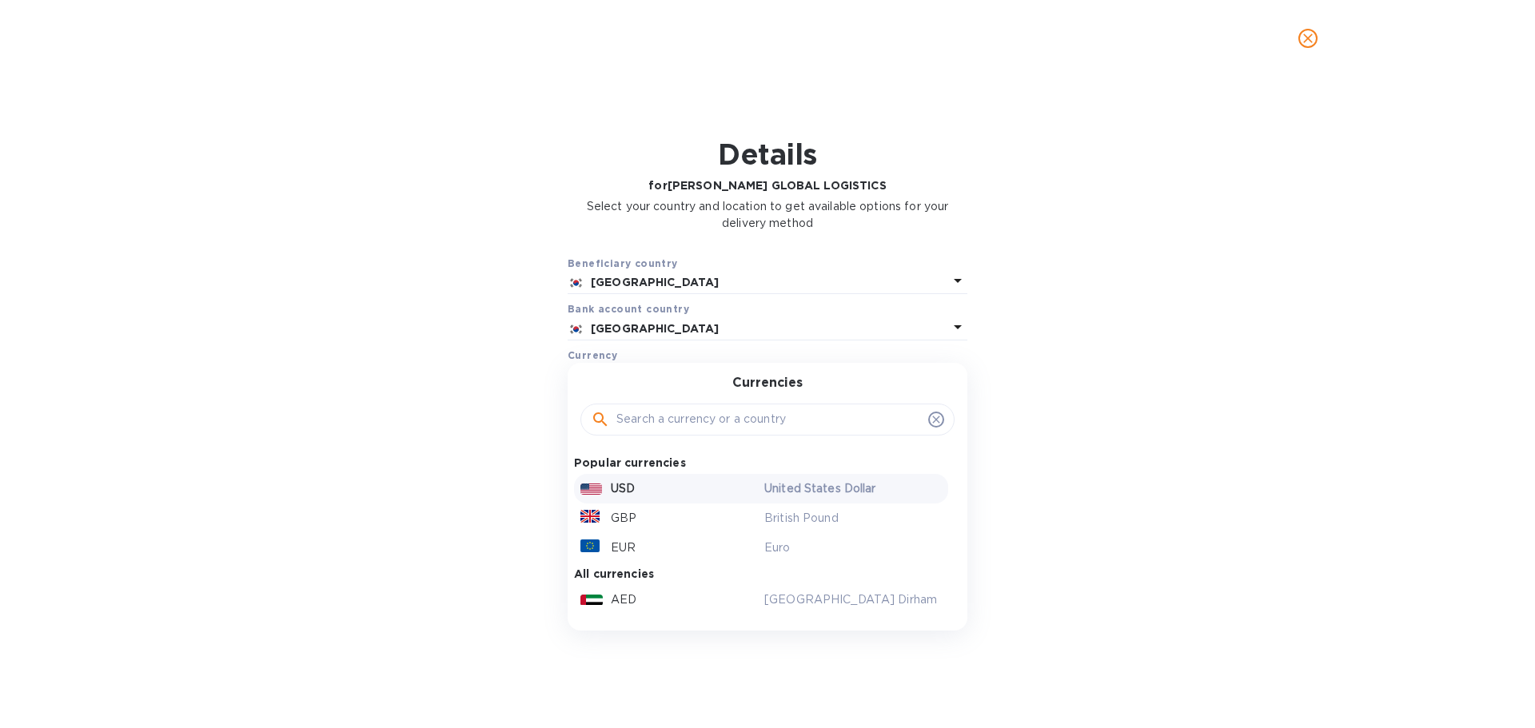
click at [652, 488] on div "USD" at bounding box center [669, 488] width 184 height 23
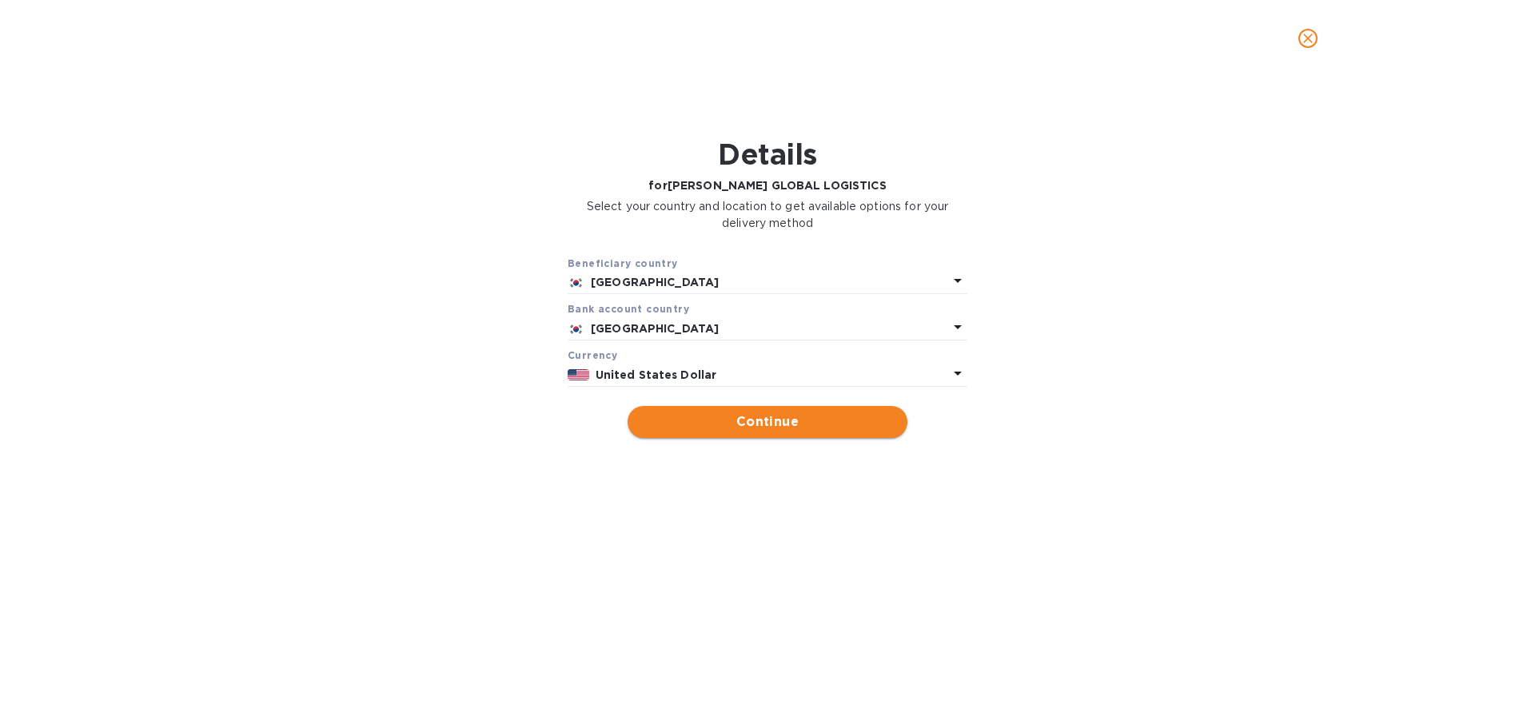
click at [739, 422] on span "Continue" at bounding box center [767, 421] width 254 height 19
type input "[PERSON_NAME] GLOBAL LOGISTICS"
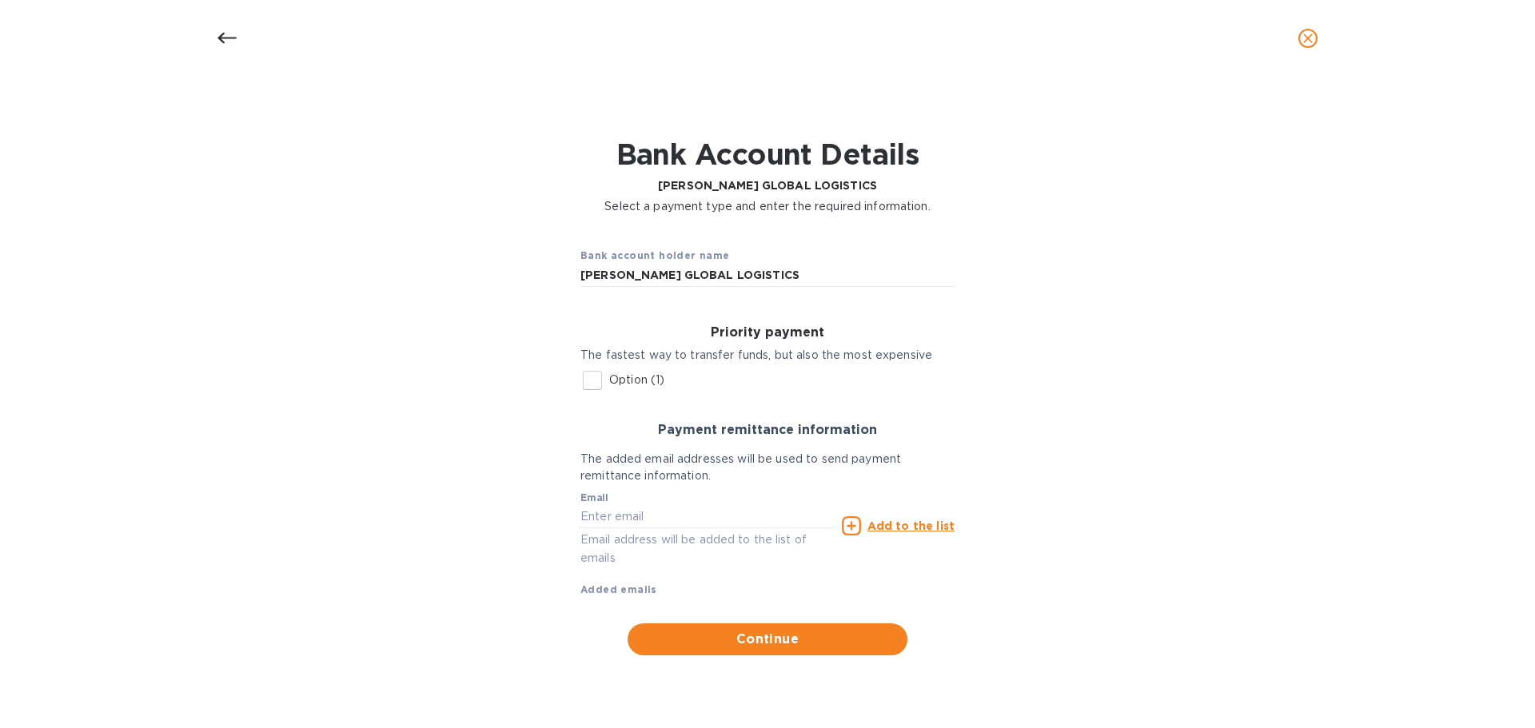
click at [591, 381] on input "Option (1)" at bounding box center [592, 381] width 34 height 34
checkbox input "true"
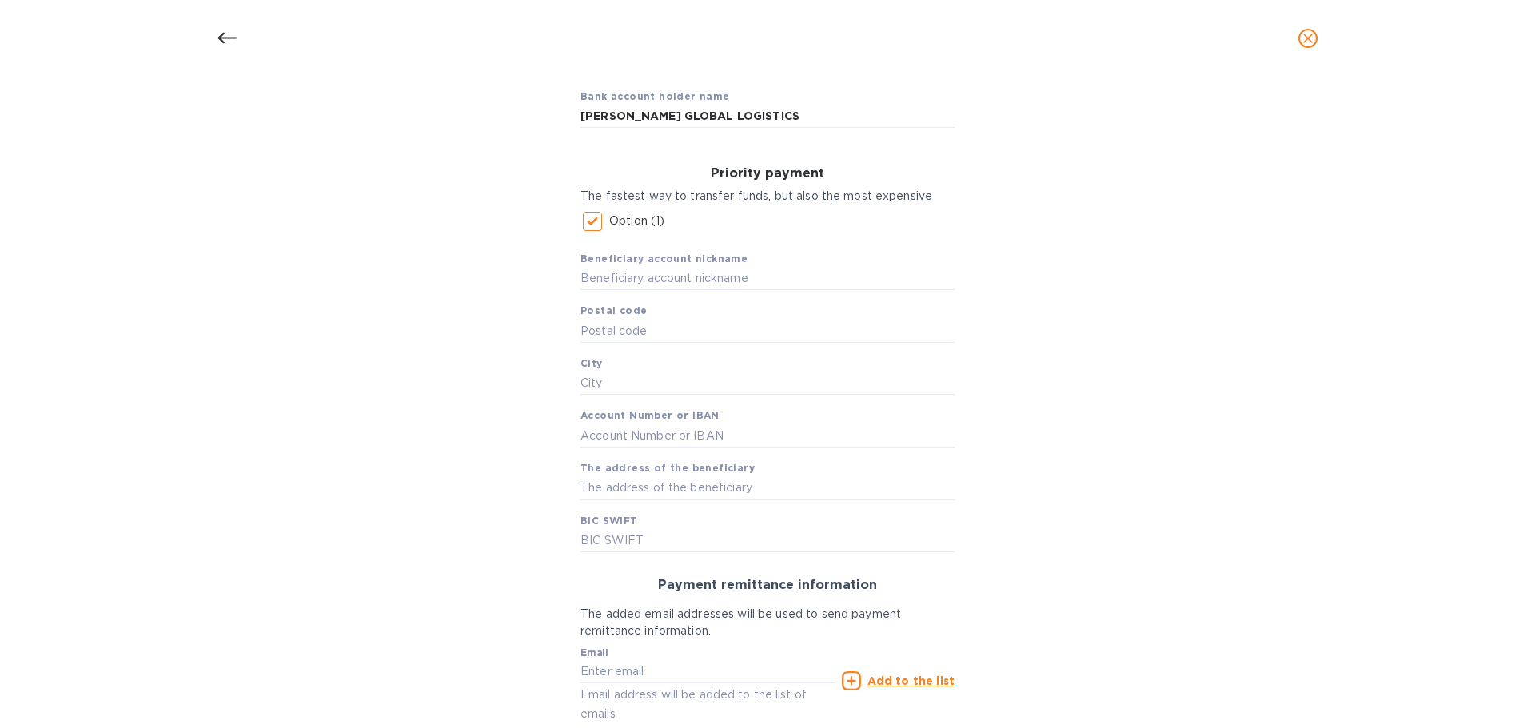
scroll to position [160, 0]
click at [627, 286] on input "text" at bounding box center [767, 278] width 374 height 24
click at [623, 280] on input "text" at bounding box center [767, 278] width 374 height 24
paste input "HAEYOUNG GLOBAL"
type input "HAEYOUNG GLOBAL"
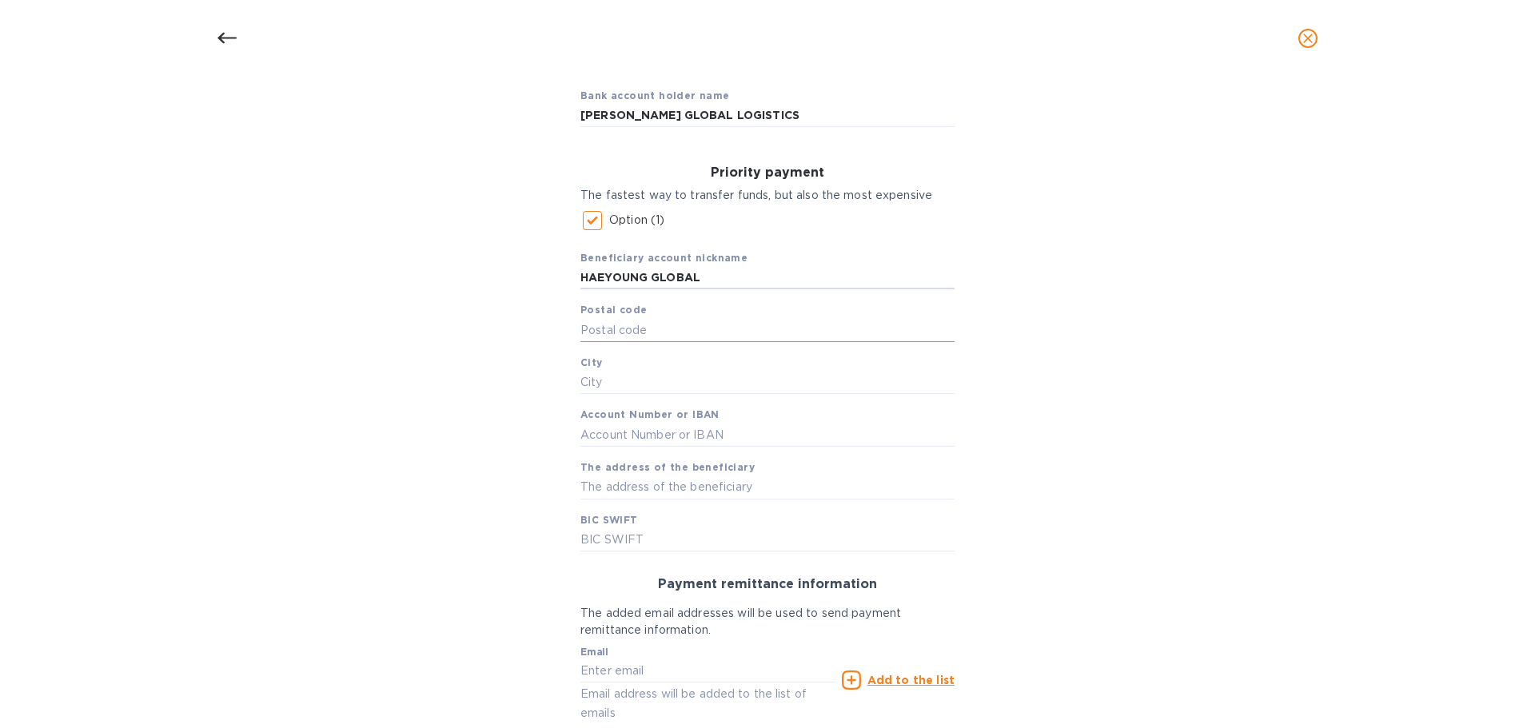
click at [637, 334] on input "text" at bounding box center [767, 330] width 374 height 24
click at [475, 369] on div "Bank account holder name [PERSON_NAME] GLOBAL LOGISTICS Priority payment The fa…" at bounding box center [767, 442] width 1493 height 755
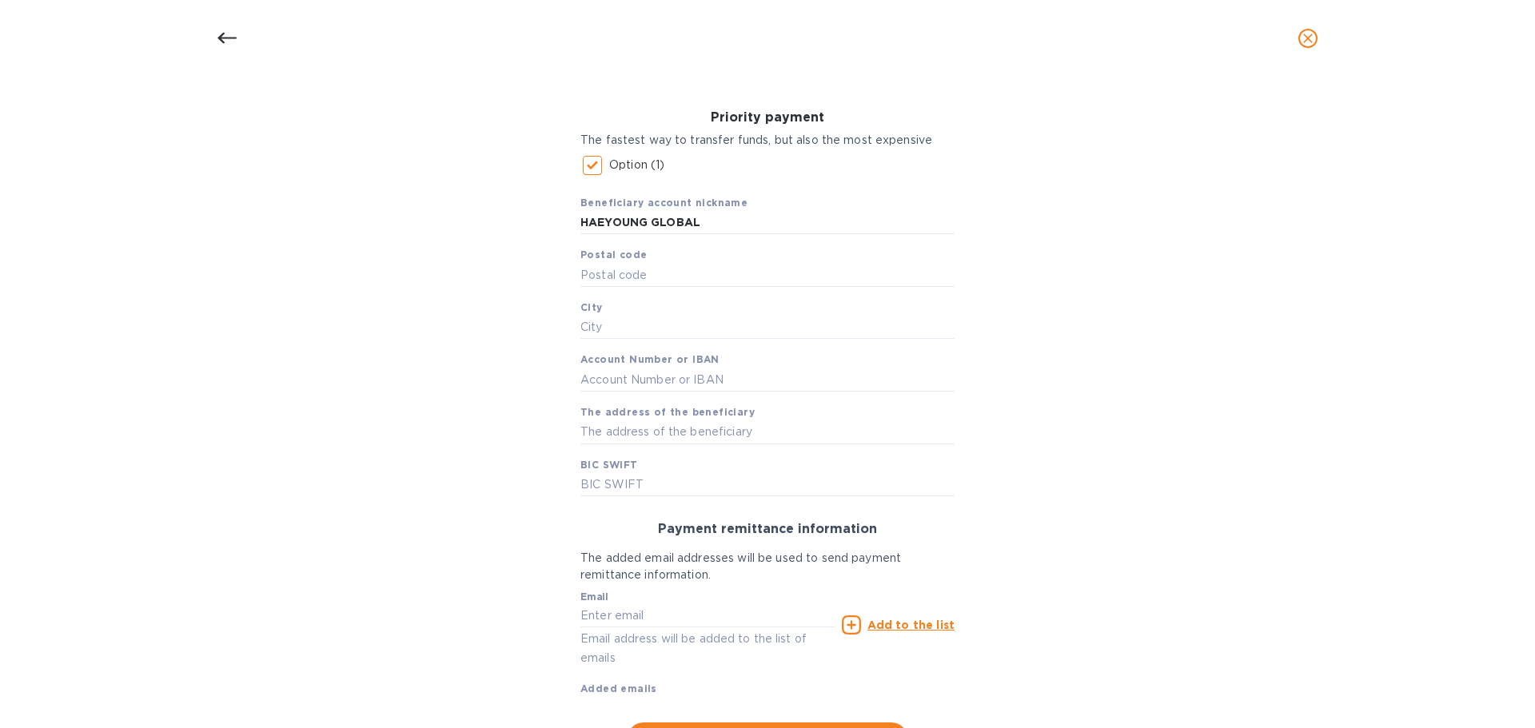
scroll to position [240, 0]
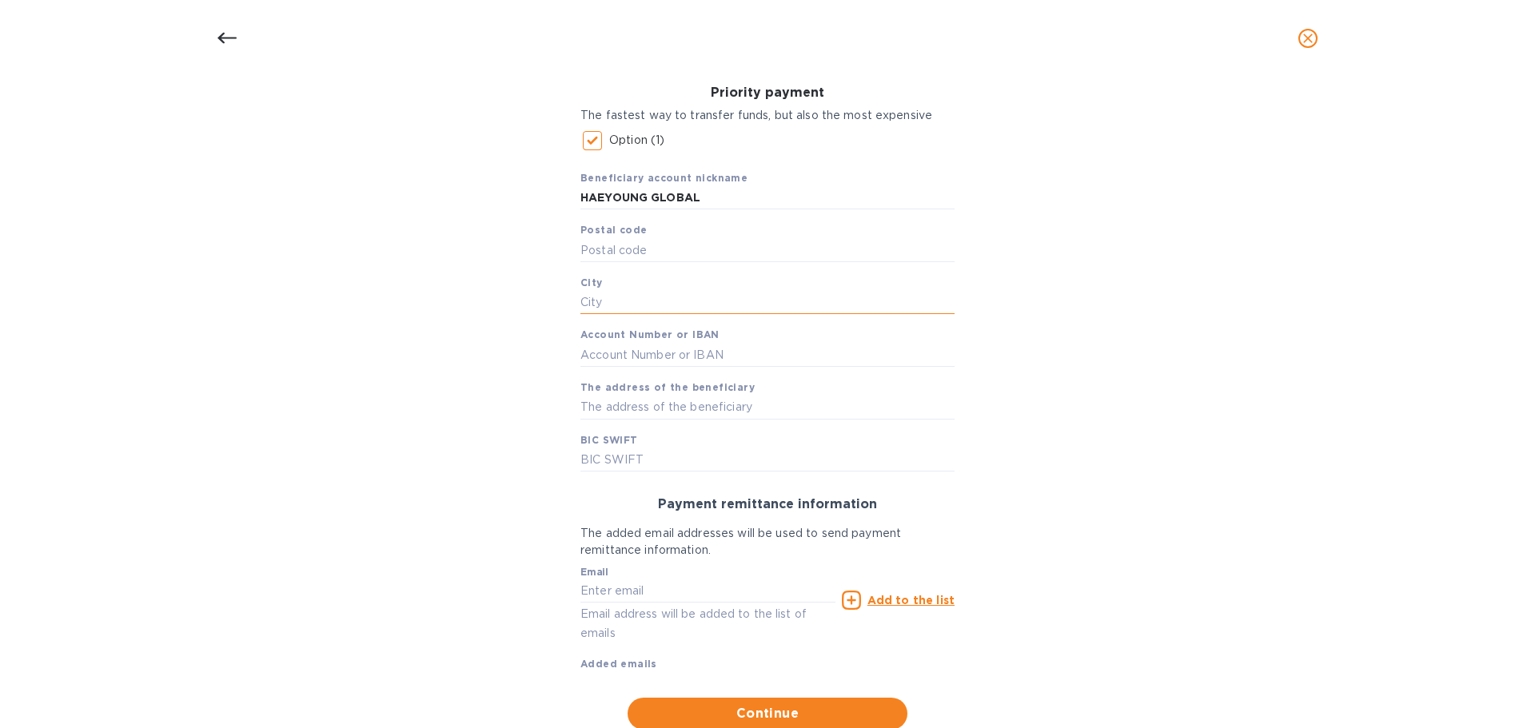
click at [594, 302] on input "text" at bounding box center [767, 303] width 374 height 24
type input "s"
type input "[GEOGRAPHIC_DATA]"
click at [718, 200] on input "HAEYOUNG GLOBAL" at bounding box center [767, 198] width 374 height 24
type input "HAEYOUNG GLOBAL *"
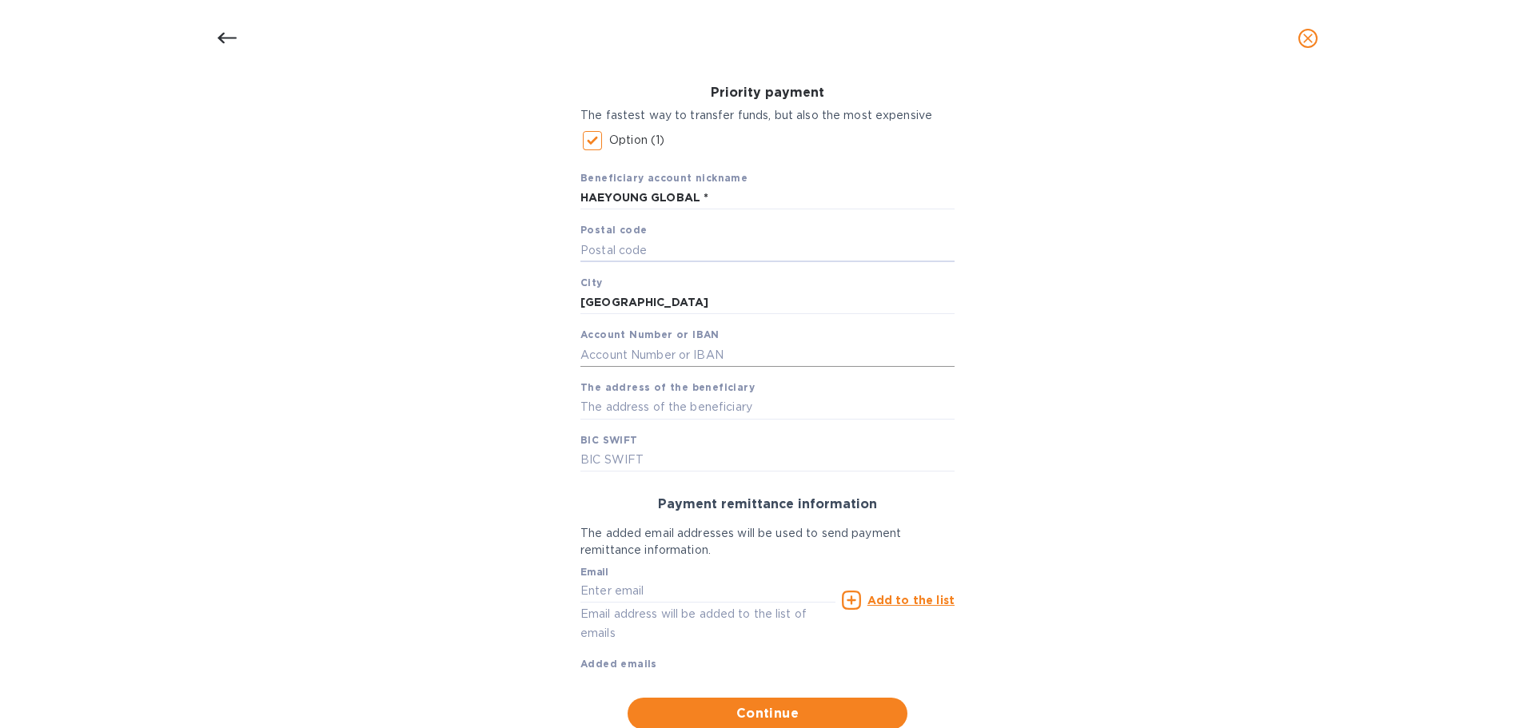
click at [651, 356] on input "text" at bounding box center [767, 355] width 374 height 24
click at [723, 359] on input "7901450274100" at bounding box center [767, 355] width 374 height 24
type input "79014502741001"
click at [660, 408] on input "text" at bounding box center [767, 408] width 374 height 24
paste input "[STREET_ADDRESS][PERSON_NAME]"
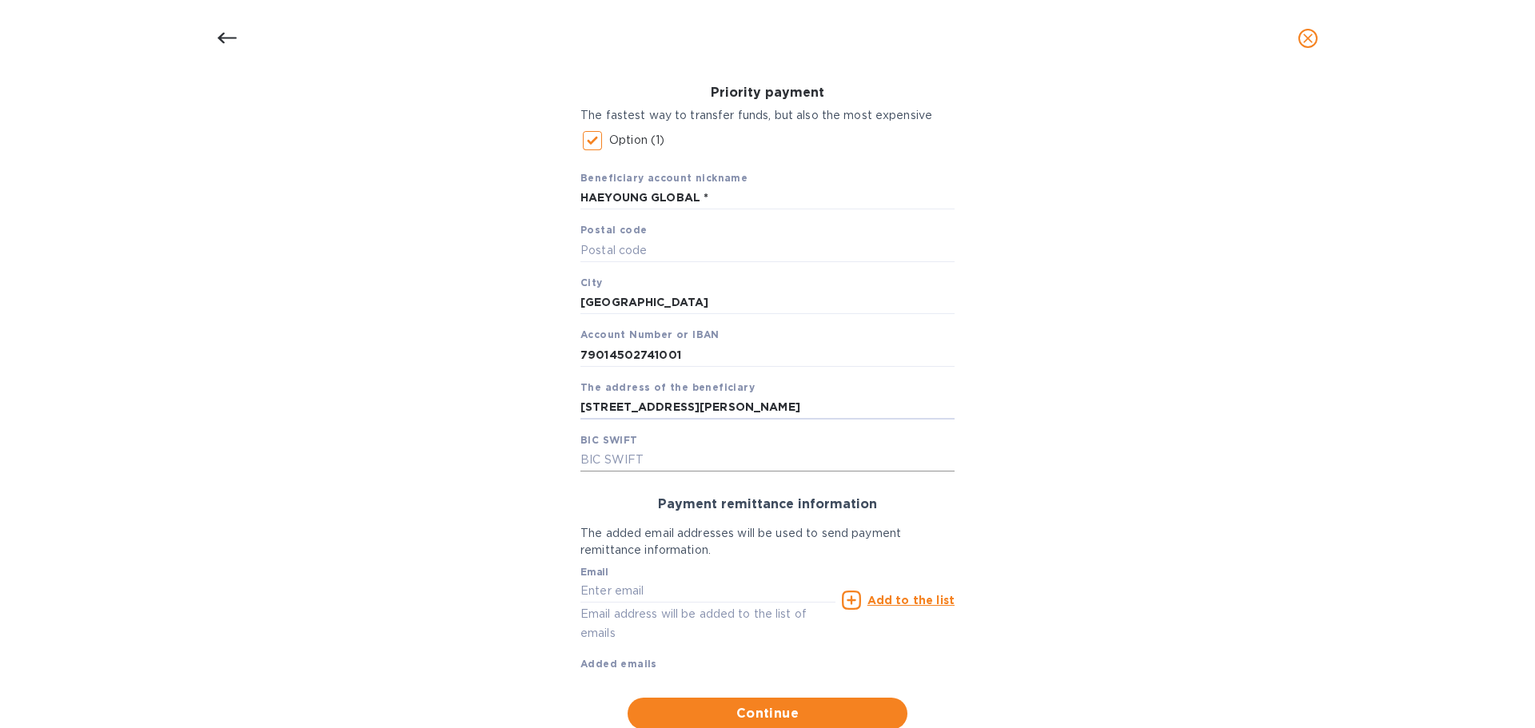
type input "[STREET_ADDRESS][PERSON_NAME]"
click at [750, 462] on input "text" at bounding box center [767, 460] width 374 height 24
paste input "[SWIFT_CODE]"
type input "[SWIFT_CODE]"
click at [649, 585] on input "text" at bounding box center [707, 591] width 255 height 24
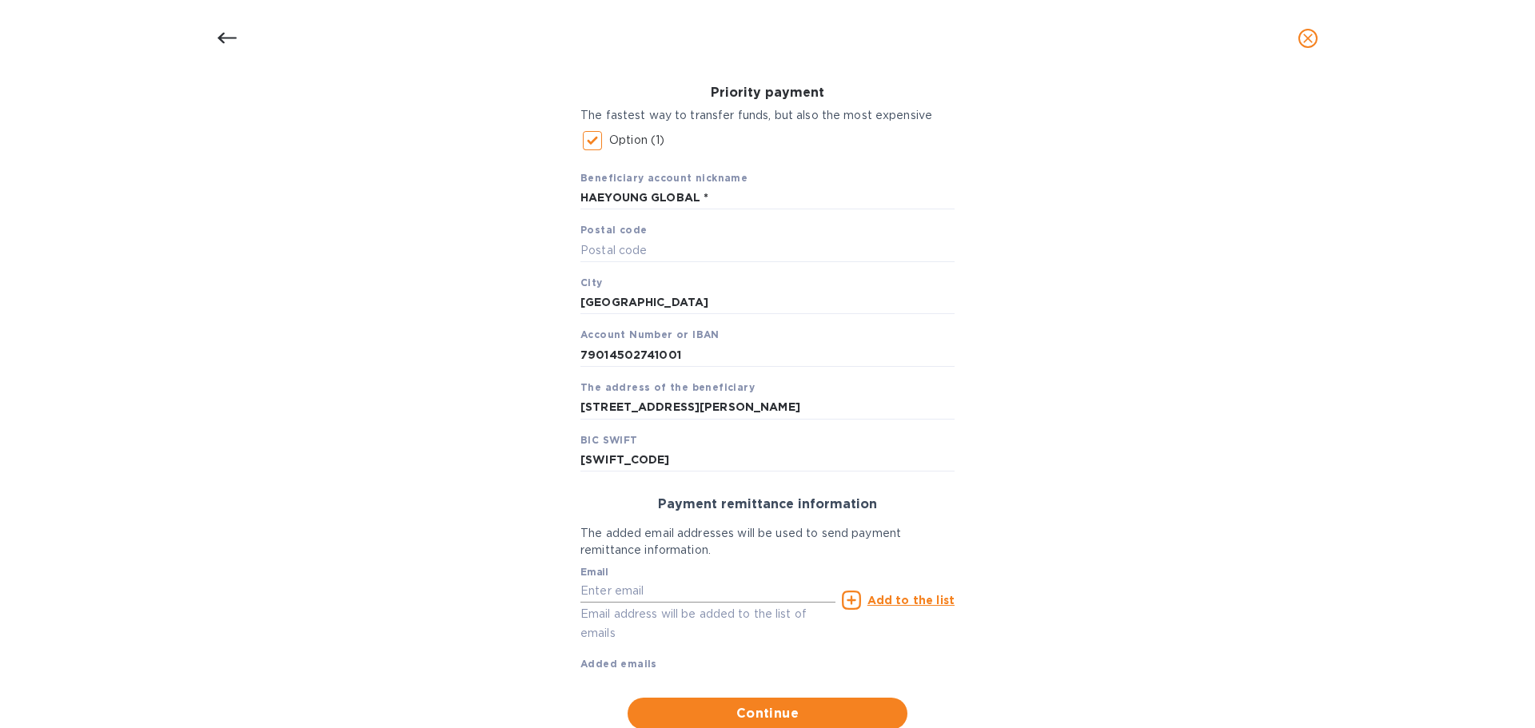
click at [669, 586] on input "text" at bounding box center [707, 591] width 255 height 24
paste input "[PERSON_NAME][EMAIL_ADDRESS][PERSON_NAME][DOMAIN_NAME]"
type input "[PERSON_NAME][EMAIL_ADDRESS][PERSON_NAME][DOMAIN_NAME]"
click at [930, 604] on u "Add to the list" at bounding box center [910, 600] width 87 height 13
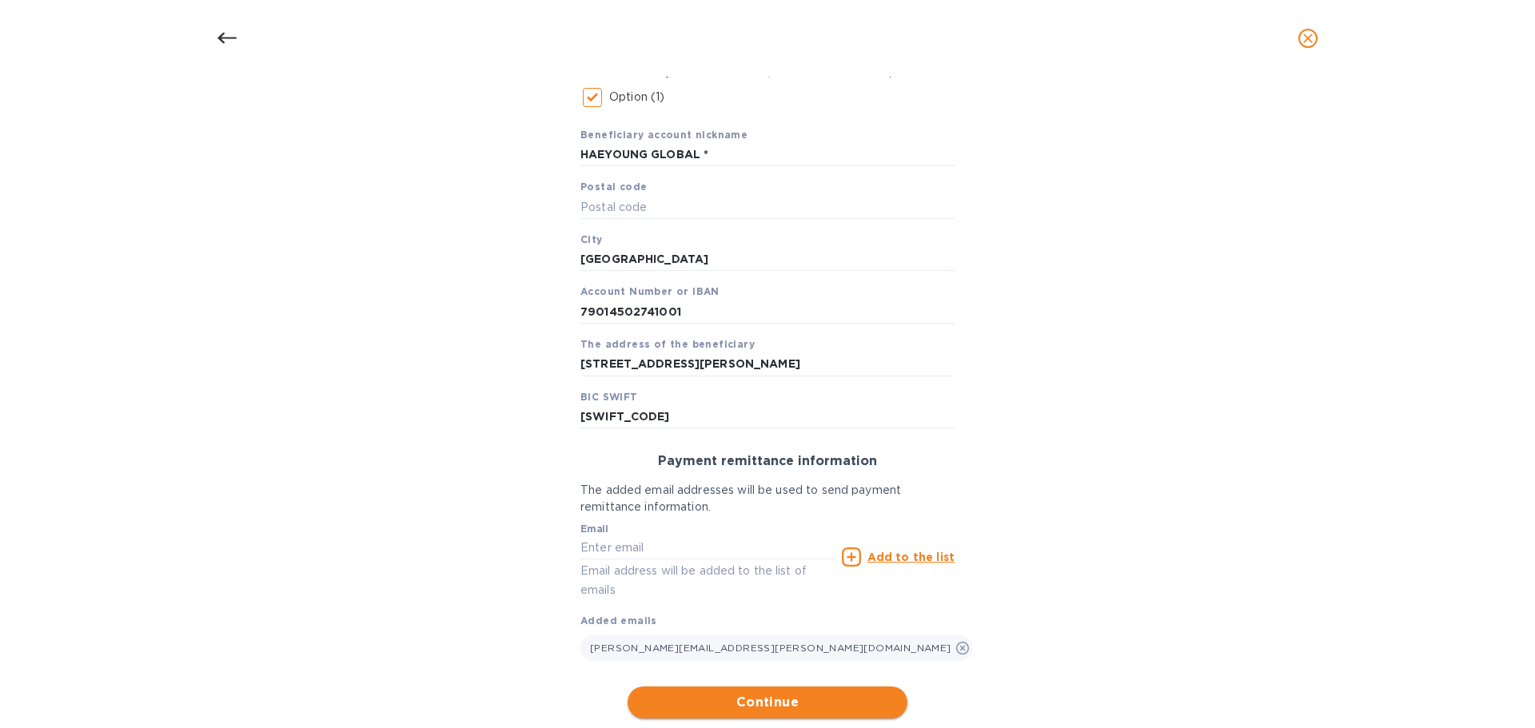
scroll to position [323, 0]
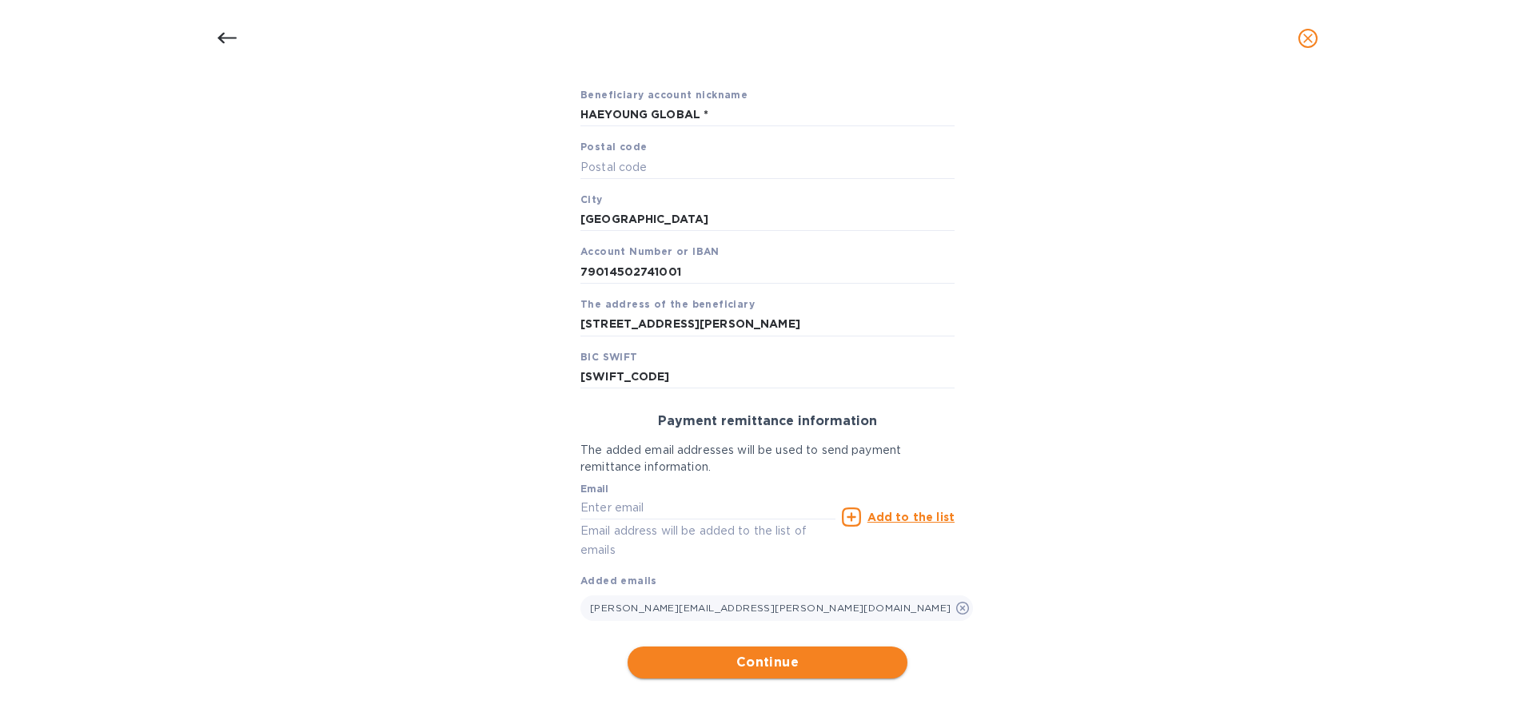
click at [787, 657] on span "Continue" at bounding box center [767, 662] width 254 height 19
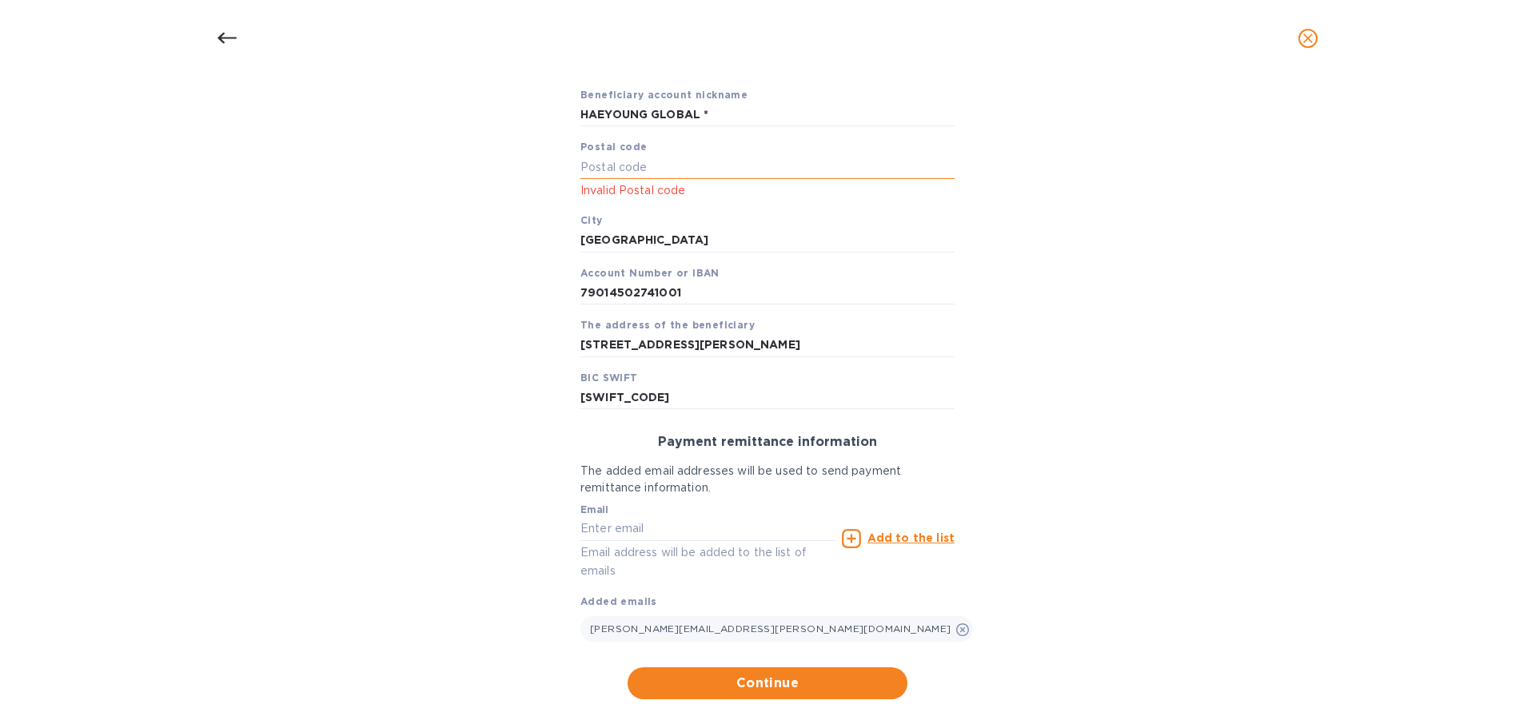
click at [628, 166] on input "text" at bounding box center [767, 167] width 374 height 24
type input "10042"
click at [842, 699] on div "Bank account holder name [PERSON_NAME] GLOBAL LOGISTICS Priority payment The fa…" at bounding box center [767, 305] width 1493 height 807
click at [832, 683] on span "Continue" at bounding box center [767, 683] width 254 height 19
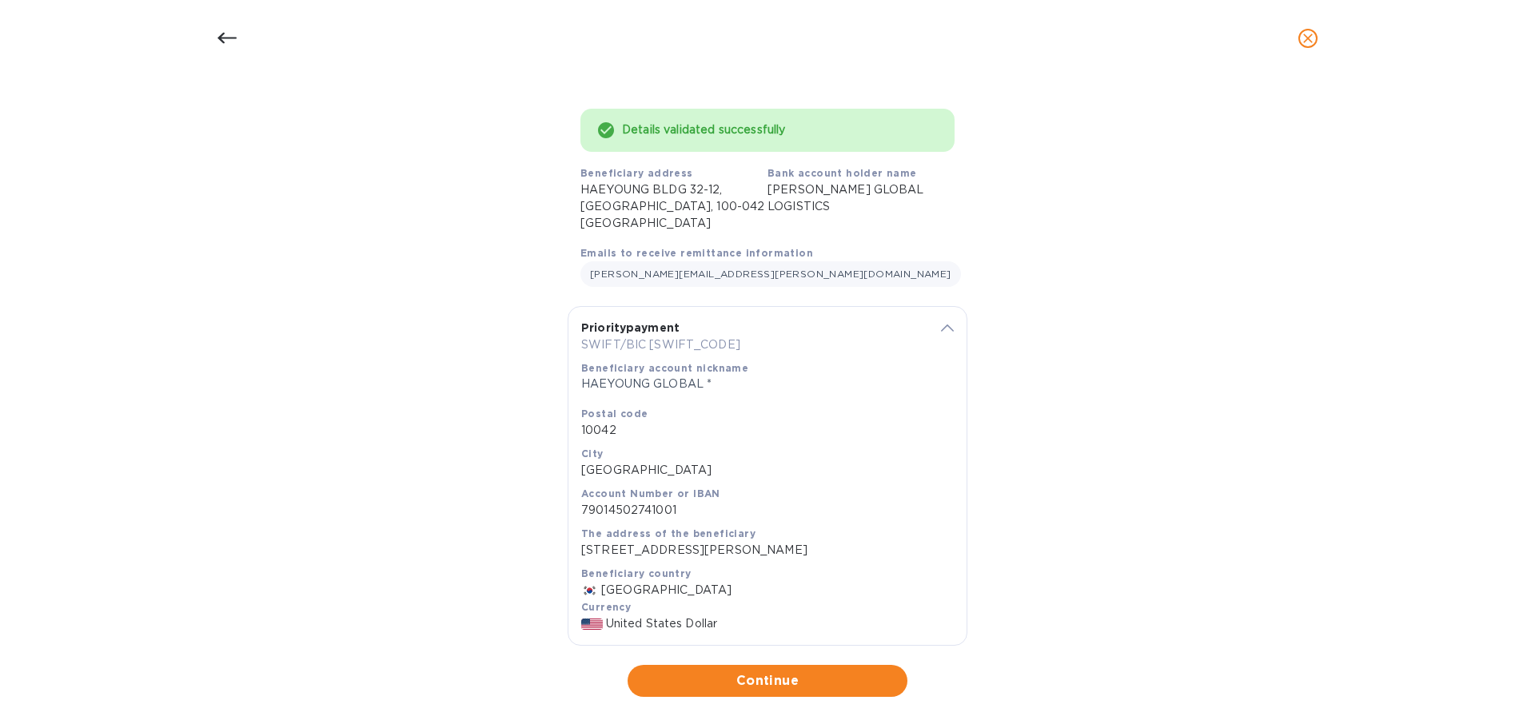
scroll to position [98, 0]
click at [767, 670] on span "Continue" at bounding box center [767, 679] width 254 height 19
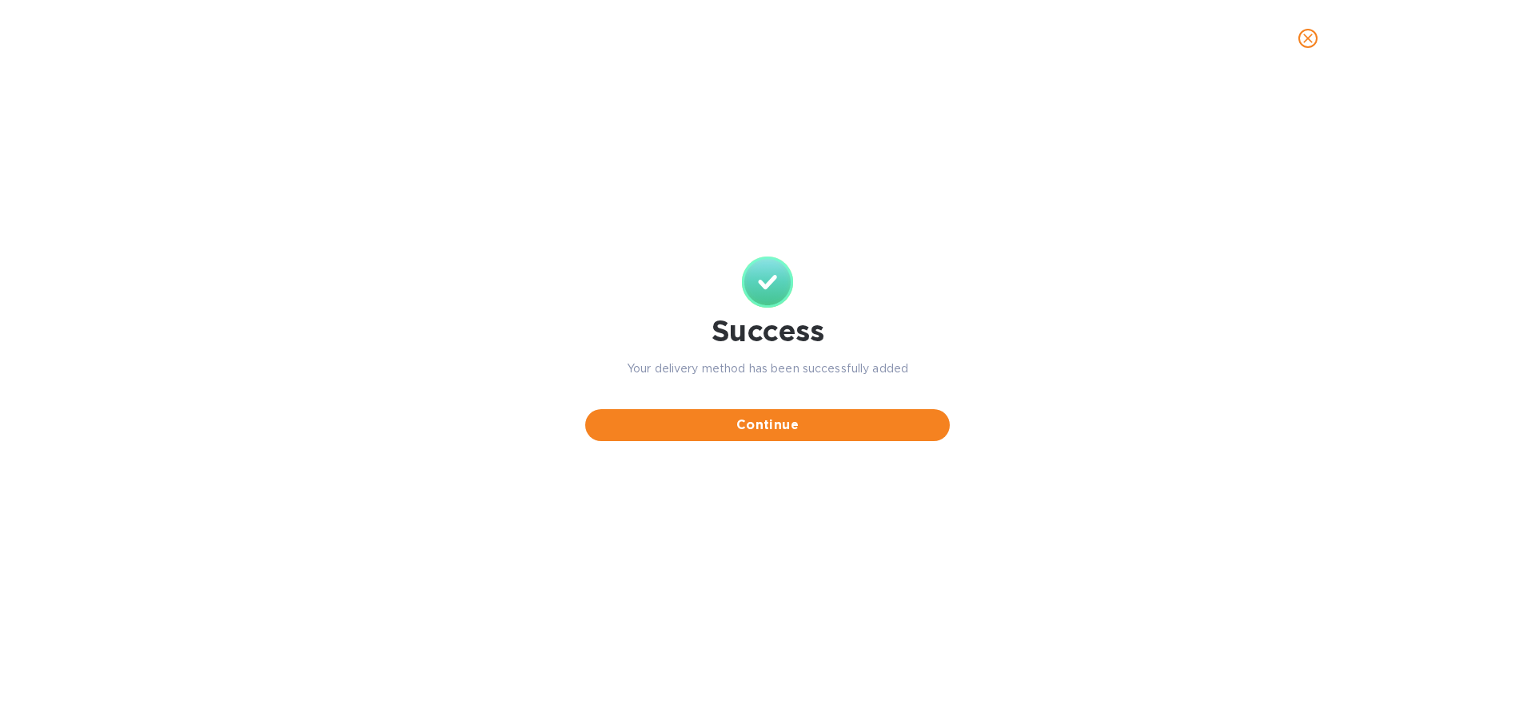
scroll to position [0, 0]
click at [796, 425] on span "Continue" at bounding box center [767, 425] width 339 height 19
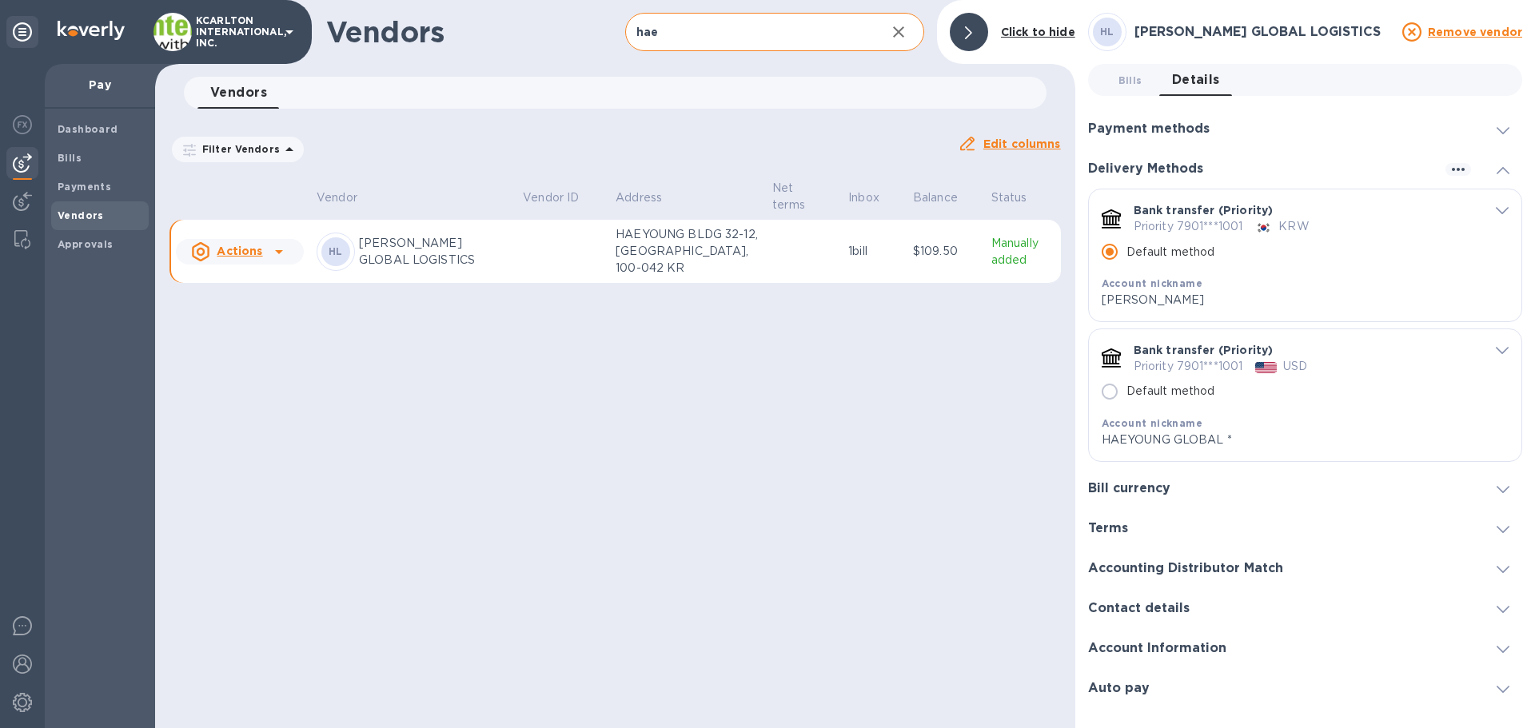
click at [1506, 209] on icon "default-method" at bounding box center [1501, 210] width 13 height 7
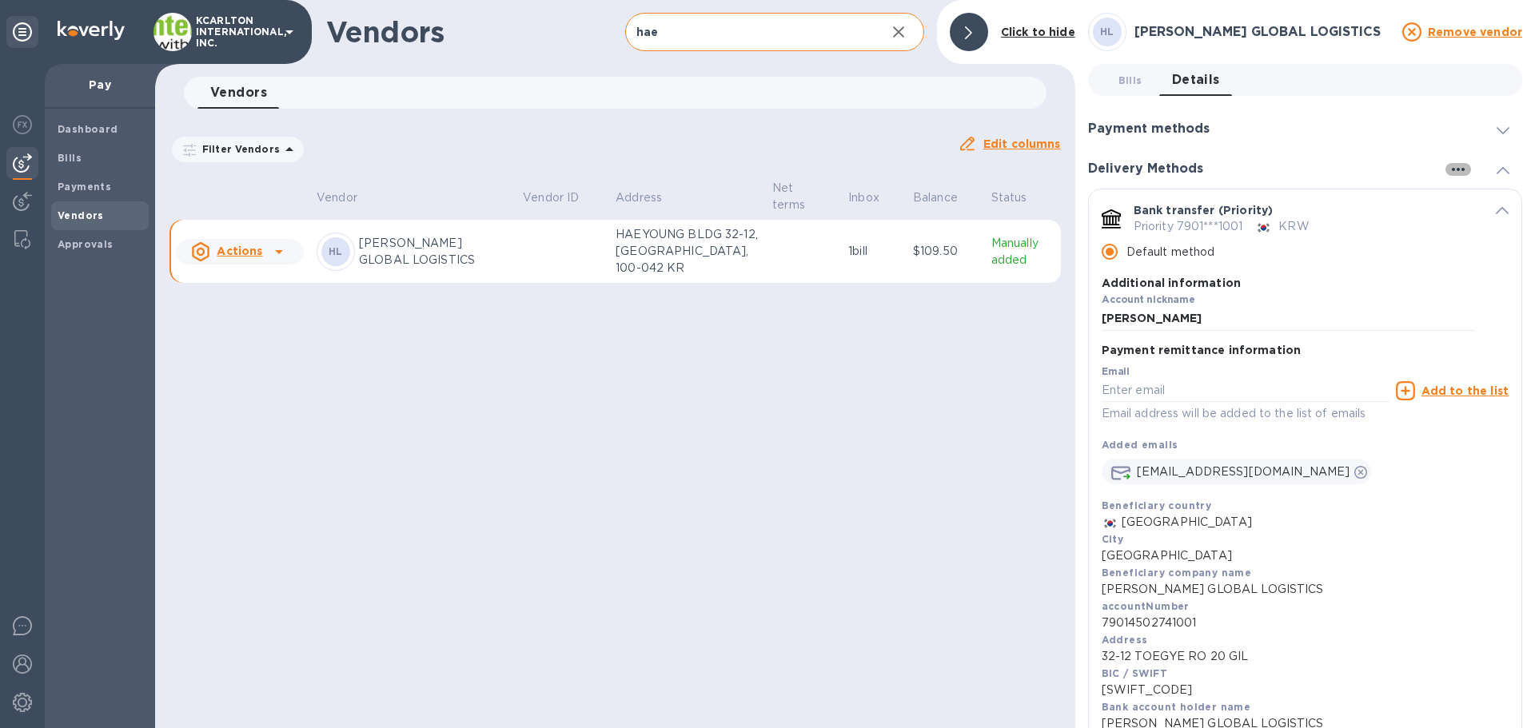
click at [1457, 172] on icon "button" at bounding box center [1457, 169] width 19 height 19
click at [1351, 185] on div at bounding box center [767, 364] width 1535 height 728
click at [1221, 202] on p "Bank transfer (Priority)" at bounding box center [1203, 210] width 140 height 16
drag, startPoint x: 1289, startPoint y: 215, endPoint x: 1473, endPoint y: 232, distance: 184.6
click at [1471, 232] on div "Bank transfer (Priority) Priority 7901***1001 KRW" at bounding box center [1304, 219] width 354 height 46
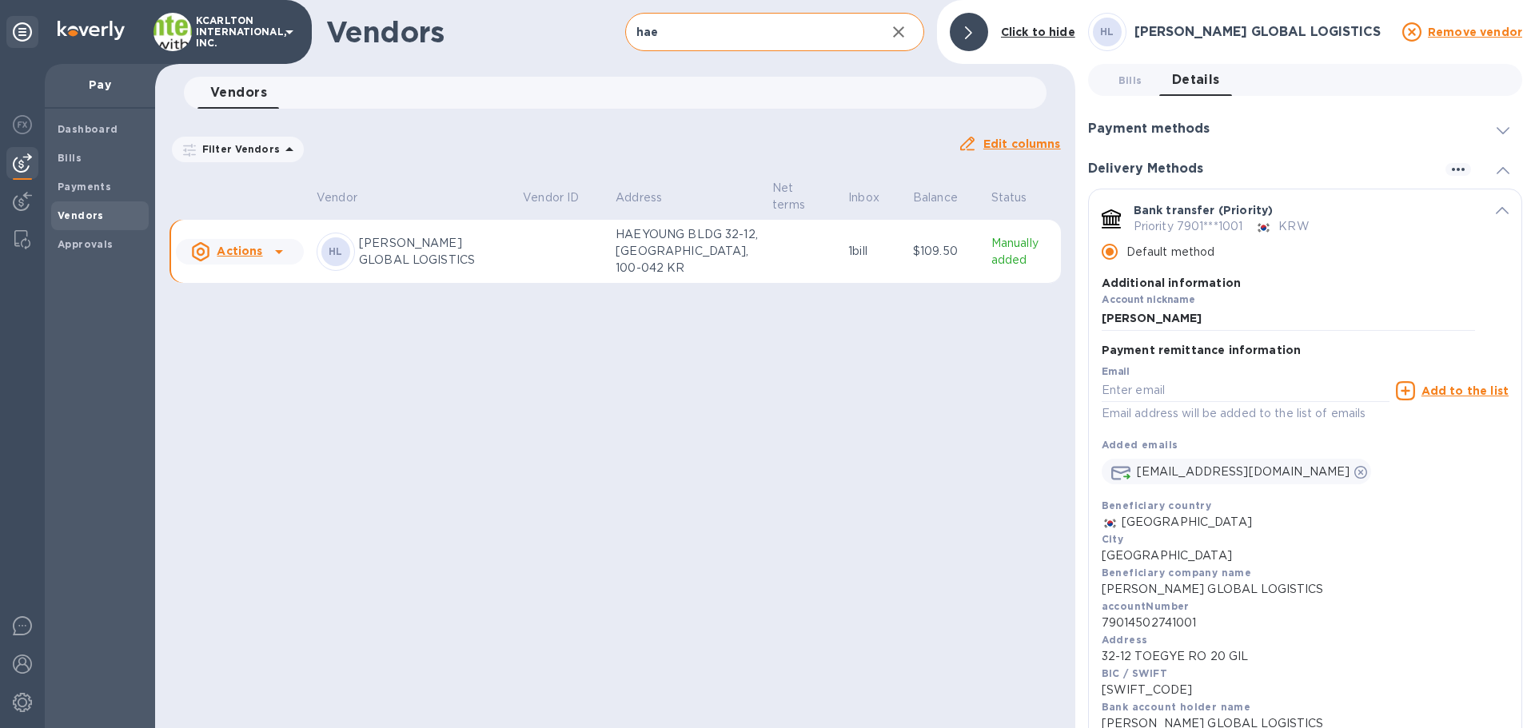
click at [1496, 213] on icon "default-method" at bounding box center [1501, 210] width 13 height 7
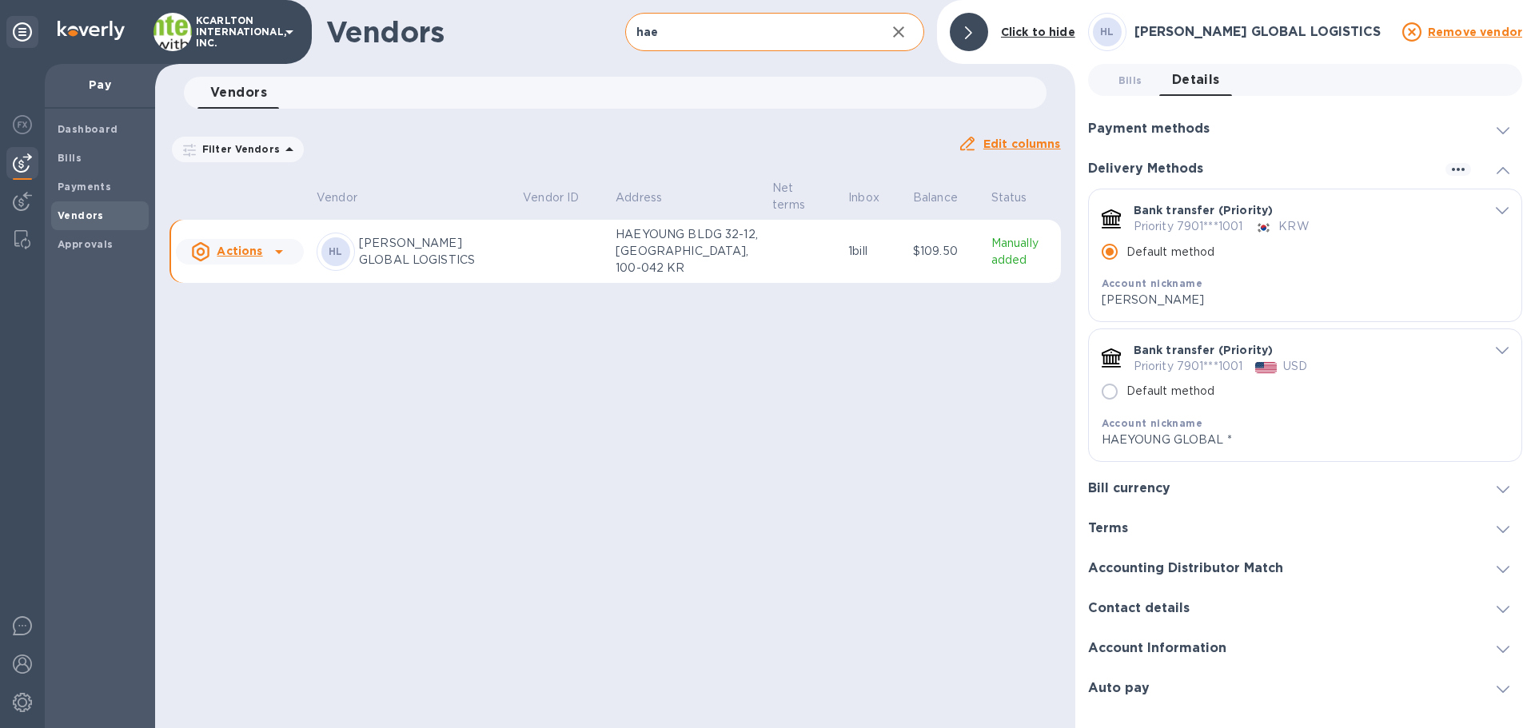
click at [1107, 394] on input "Default method" at bounding box center [1110, 392] width 34 height 34
radio input "false"
radio input "true"
click at [1231, 444] on p "HAEYOUNG GLOBAL *" at bounding box center [1287, 440] width 373 height 17
click at [1251, 445] on p "HAEYOUNG GLOBAL *" at bounding box center [1287, 440] width 373 height 17
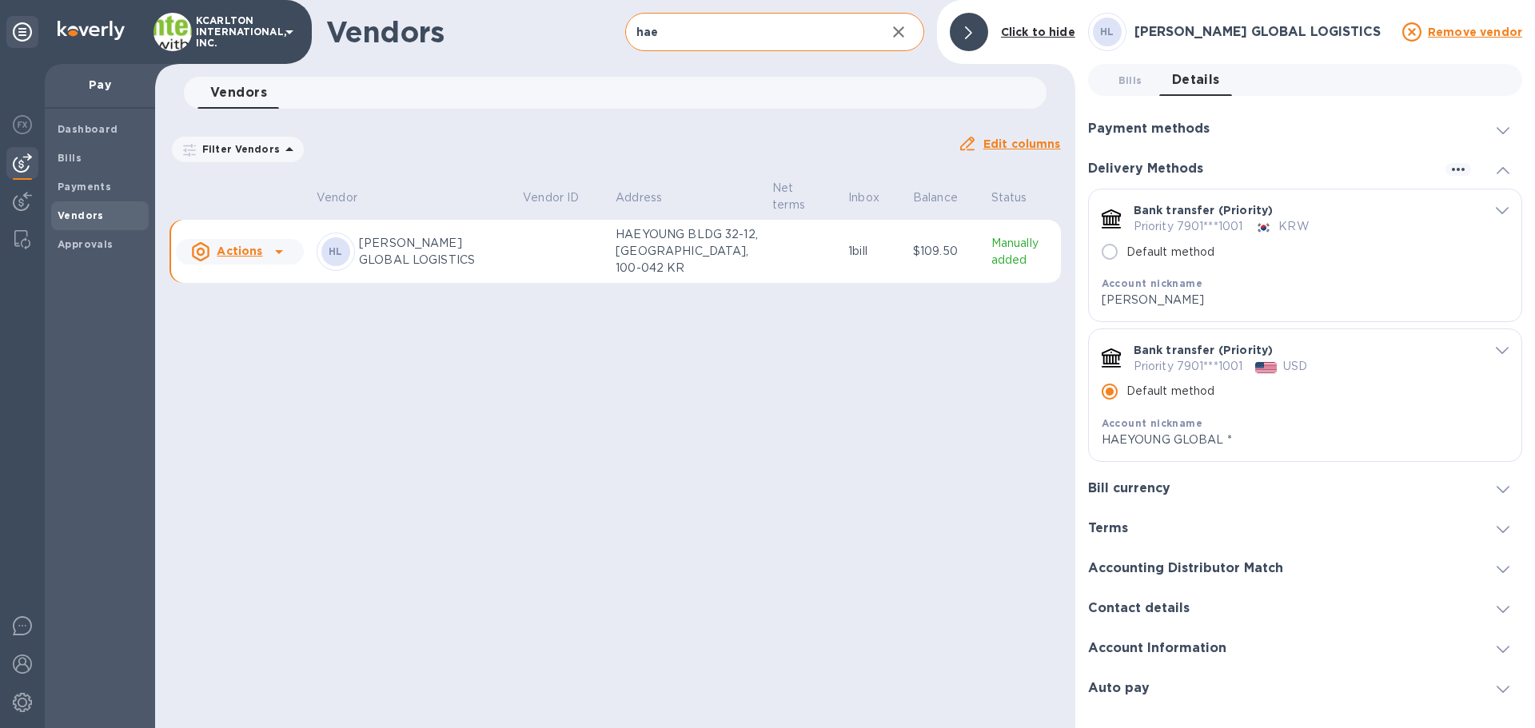
click at [1161, 486] on h3 "Bill currency" at bounding box center [1129, 488] width 82 height 15
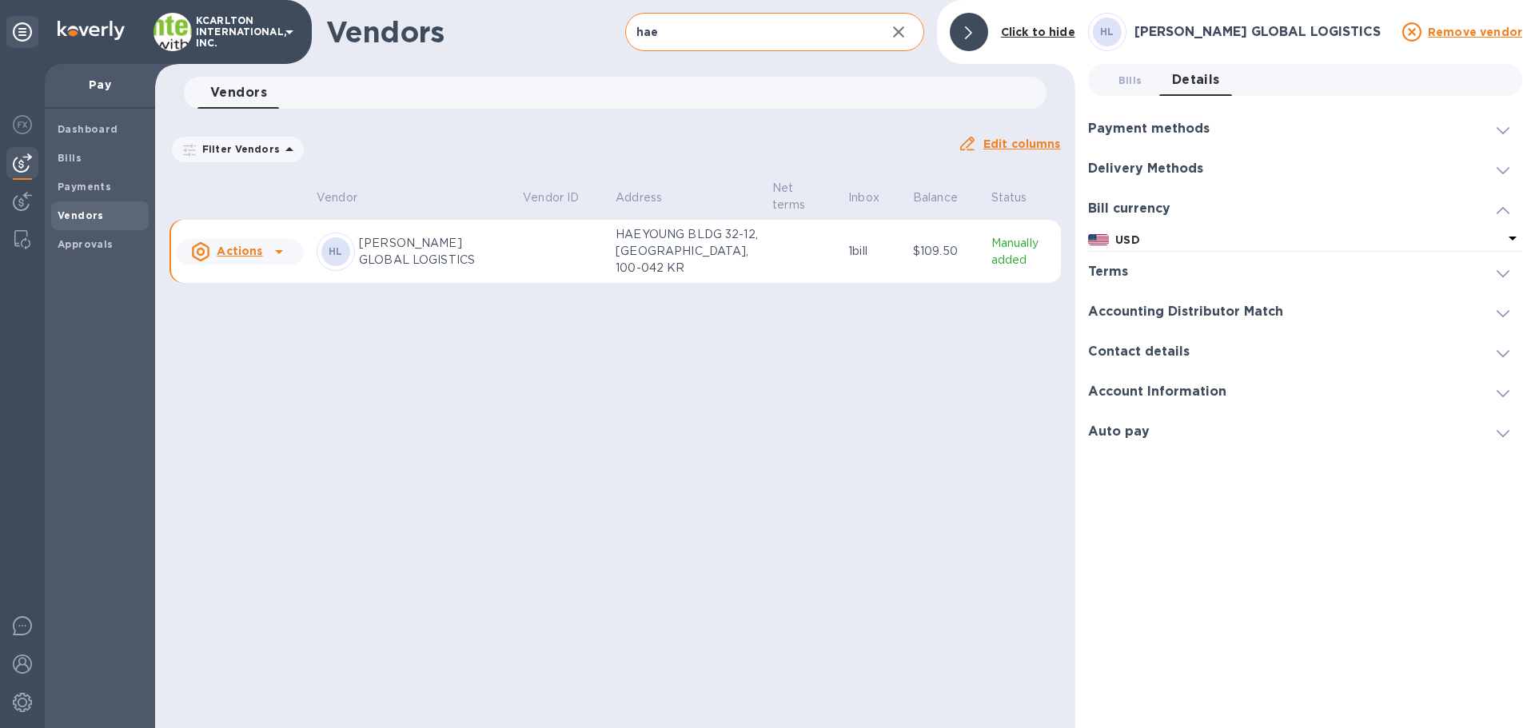
click at [1504, 238] on icon at bounding box center [1512, 238] width 19 height 19
click at [1097, 132] on h3 "Payment methods" at bounding box center [1148, 128] width 121 height 15
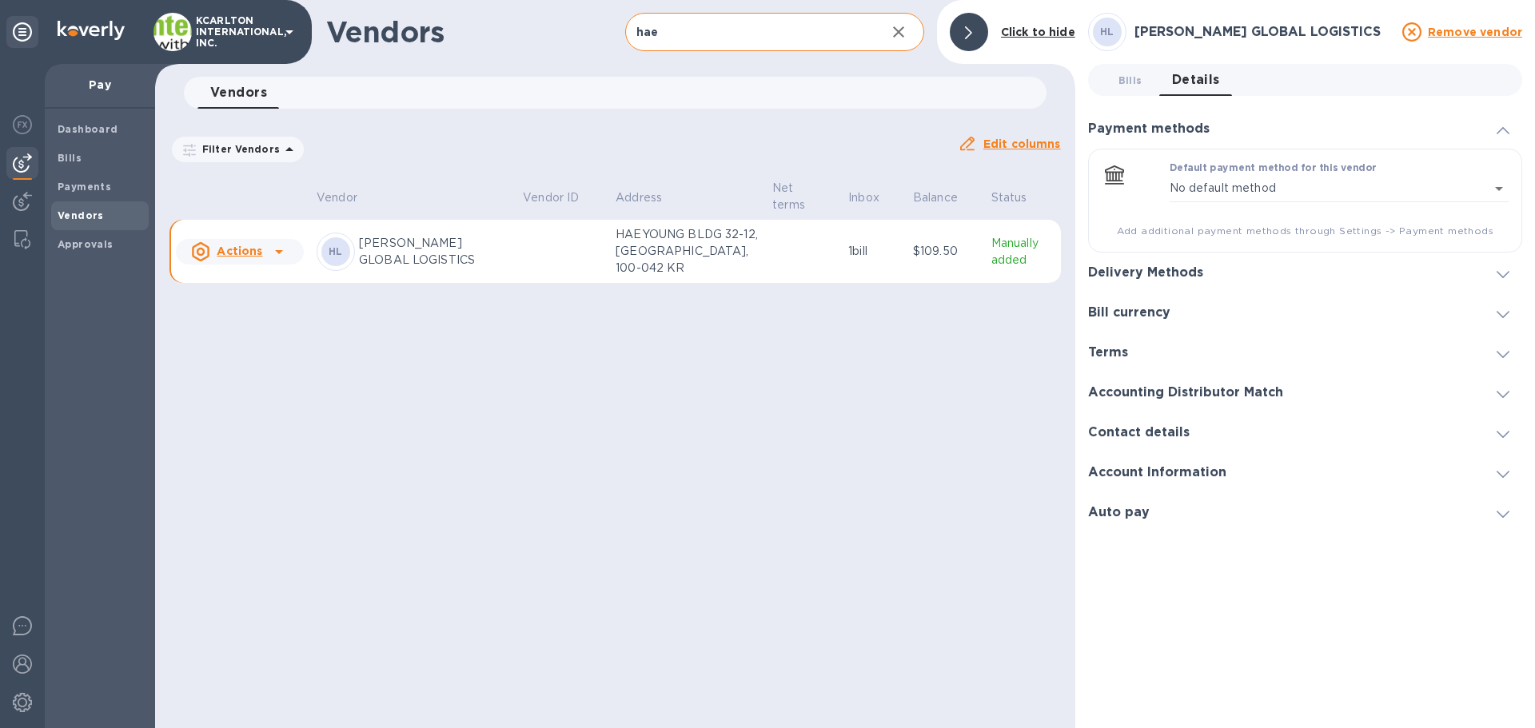
click at [1150, 284] on div "Delivery Methods" at bounding box center [1305, 273] width 434 height 40
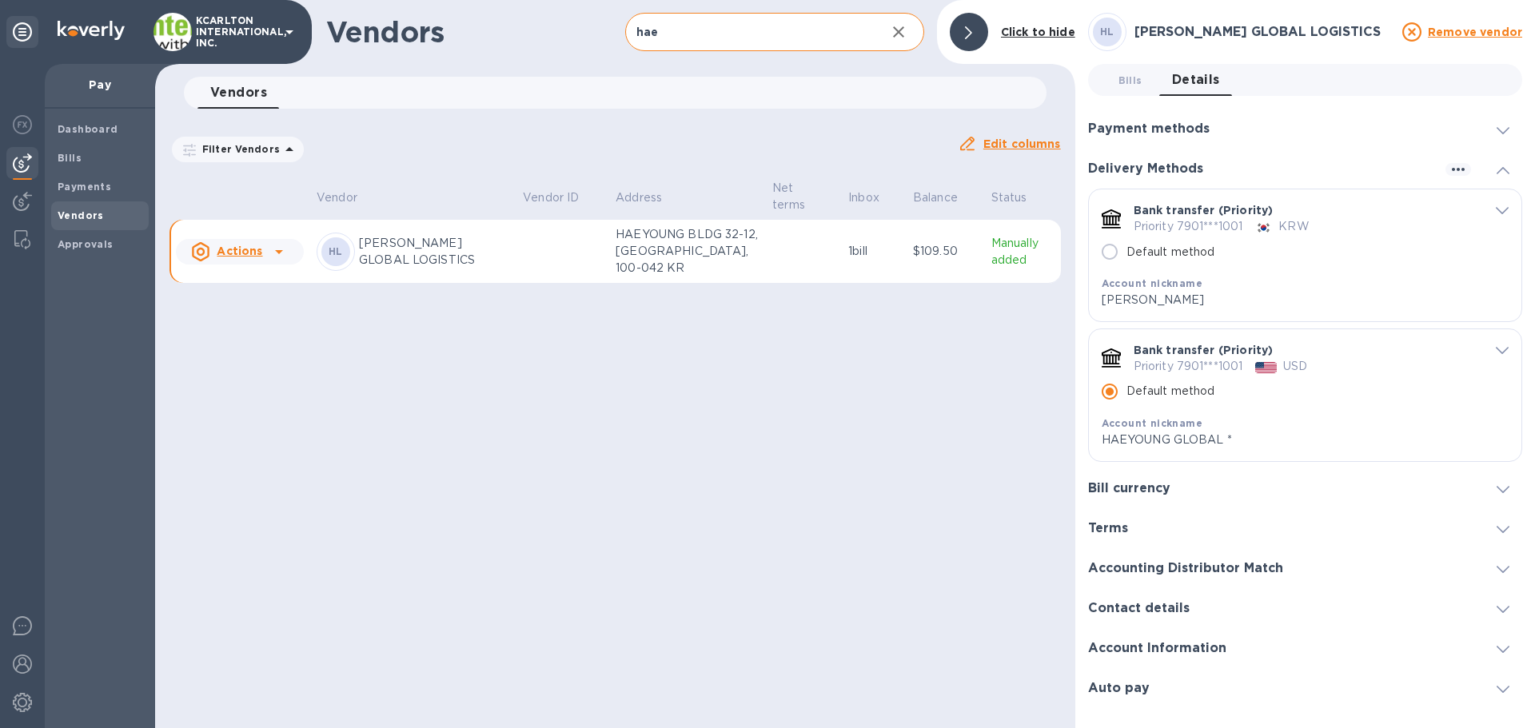
click at [1496, 212] on icon "default-method" at bounding box center [1501, 210] width 13 height 7
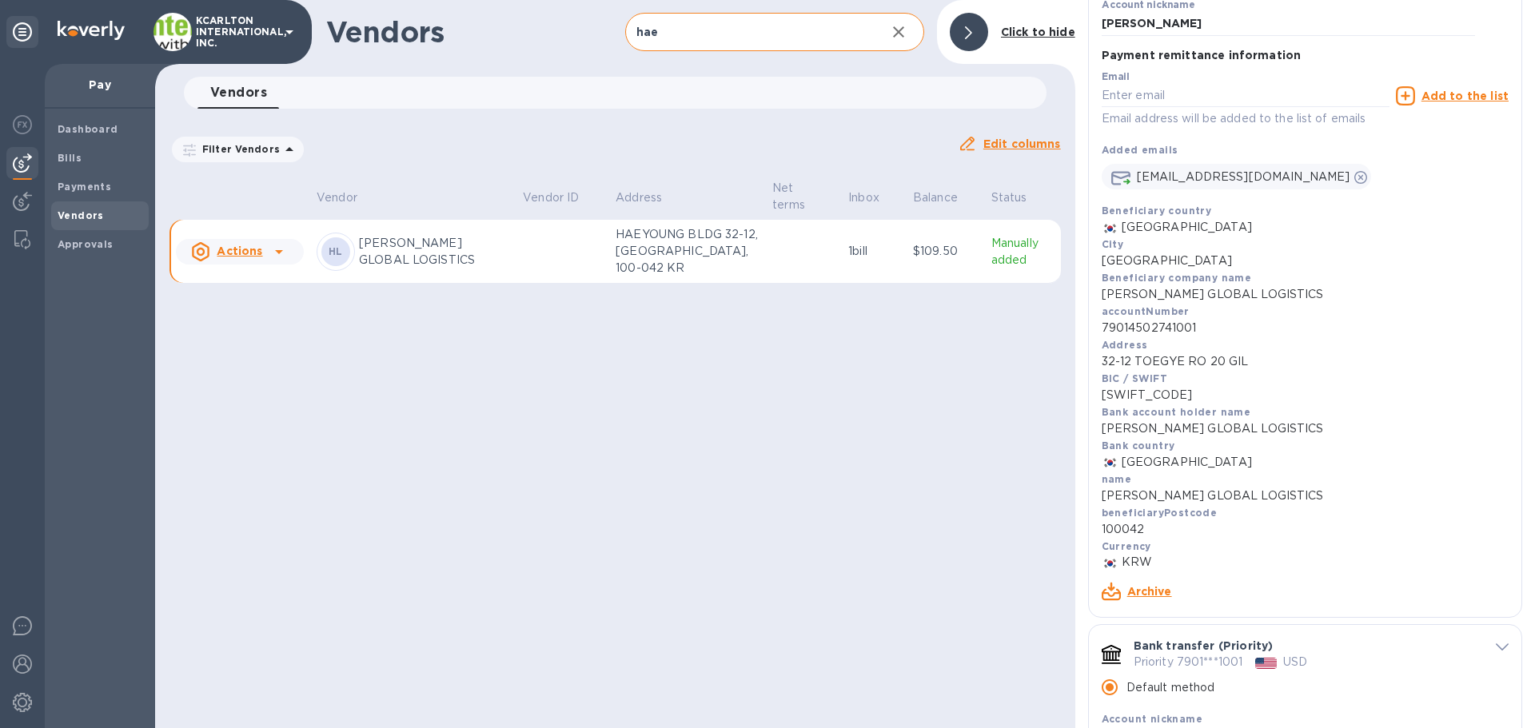
scroll to position [320, 0]
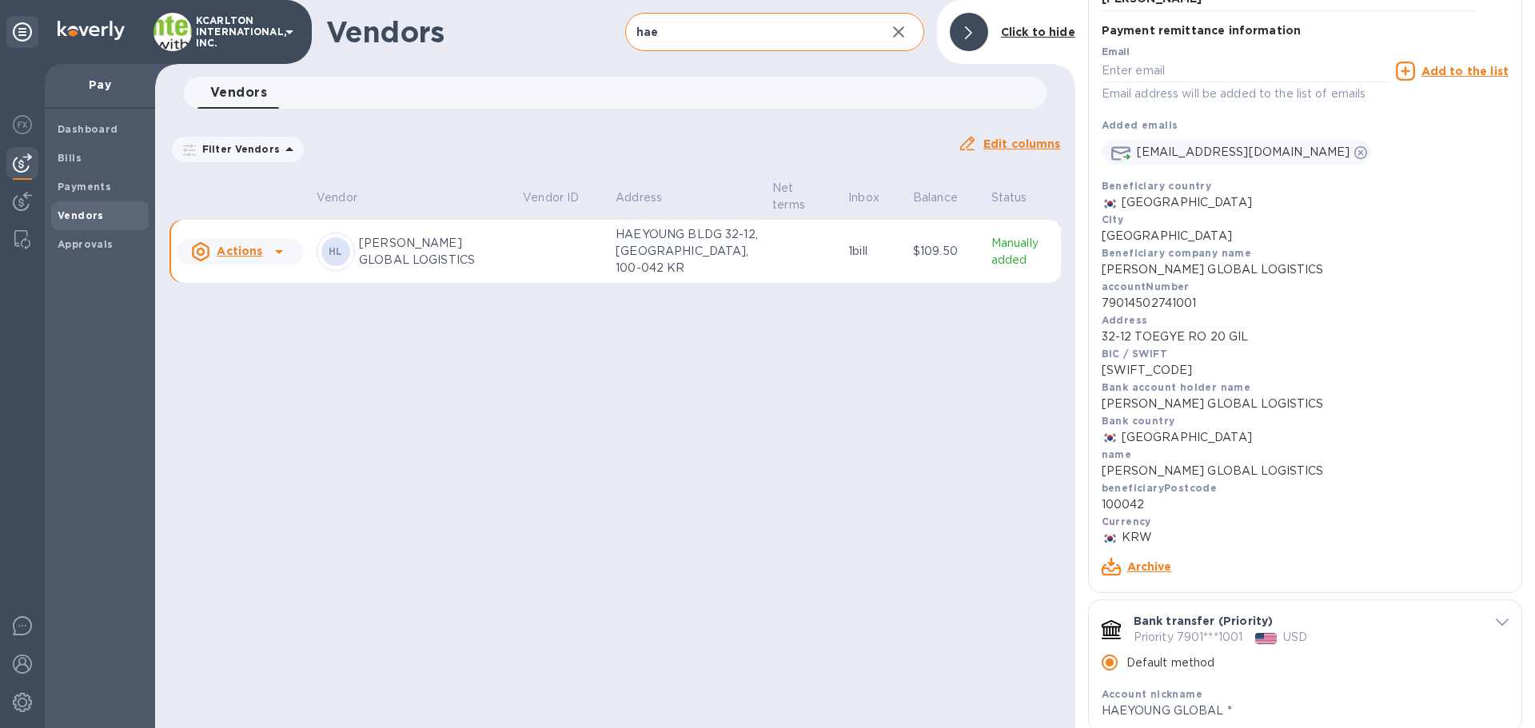
click at [1151, 563] on link "Archive" at bounding box center [1149, 566] width 45 height 13
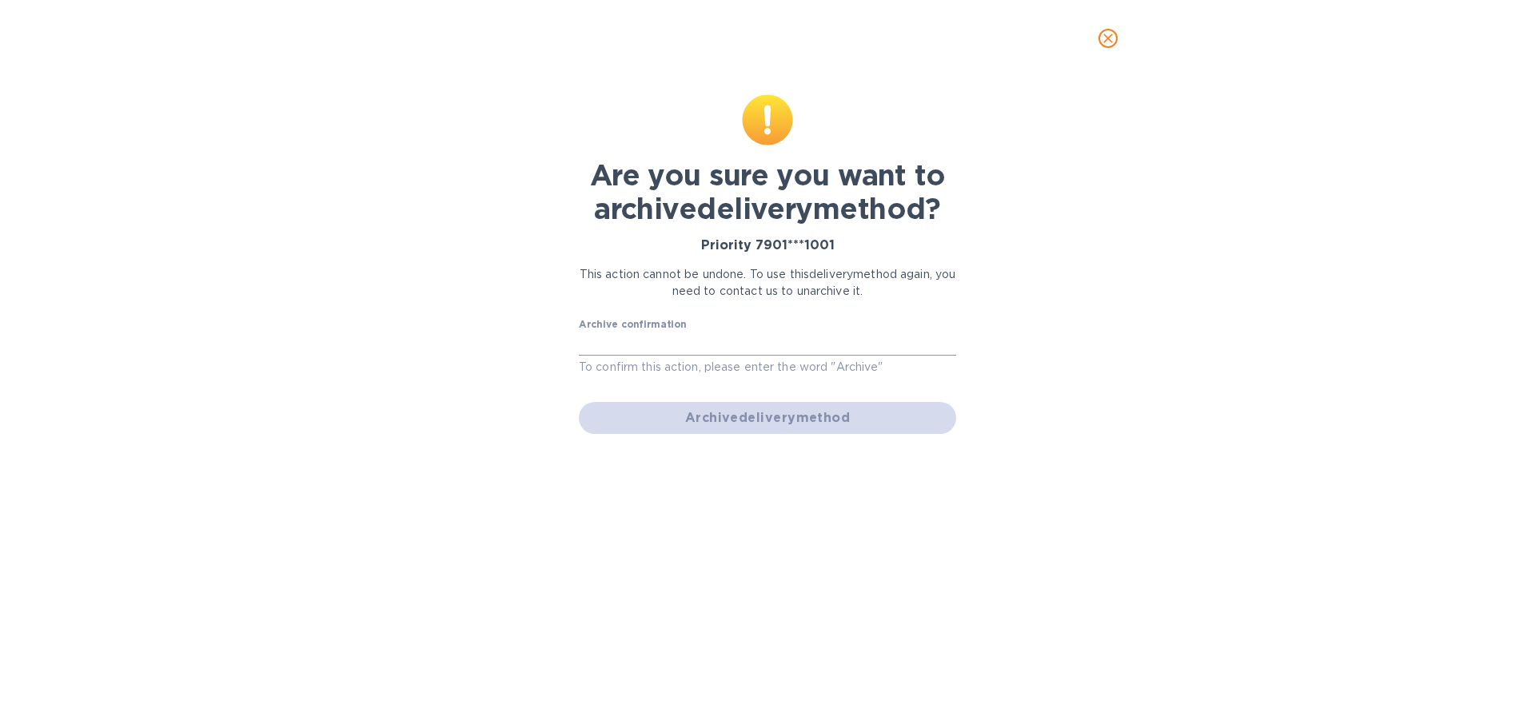
click at [650, 332] on input "text" at bounding box center [767, 344] width 377 height 24
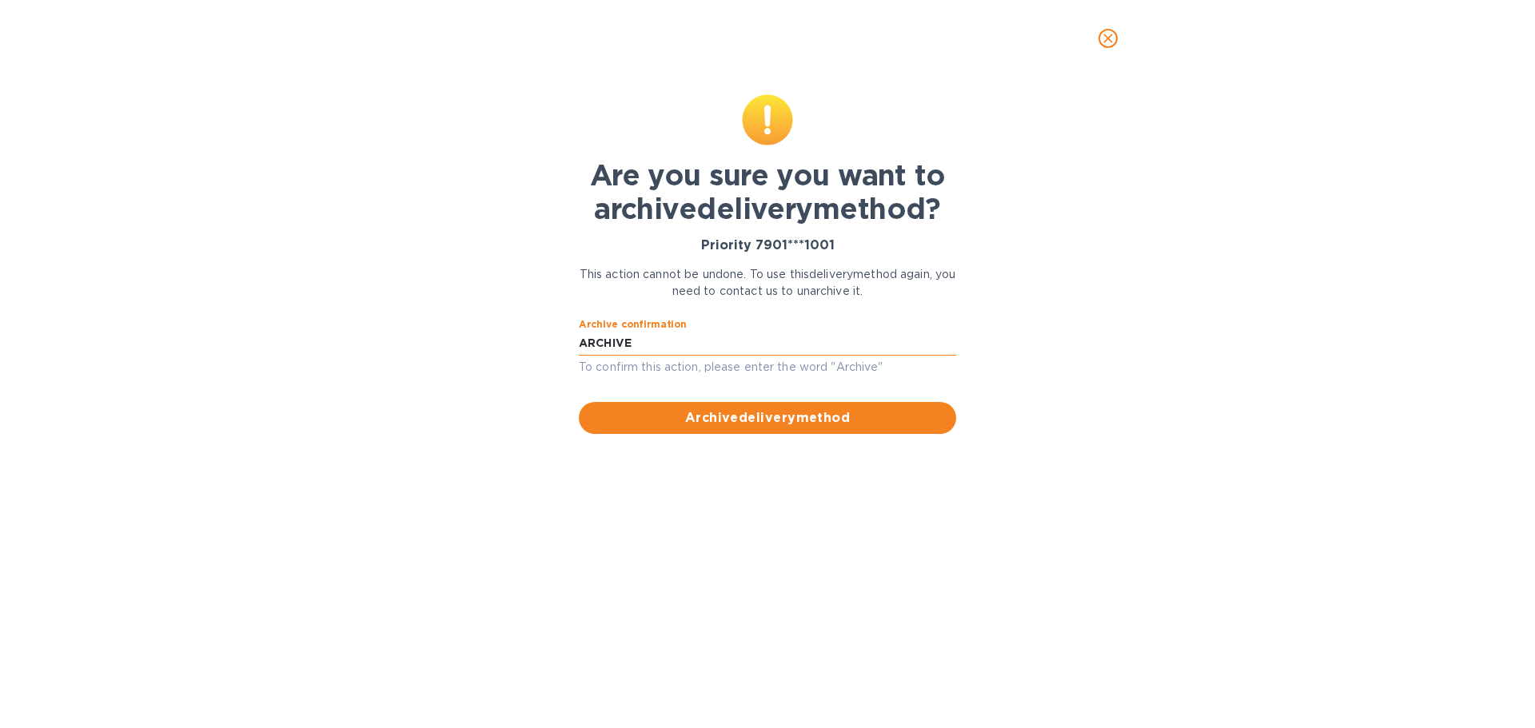
type input "ARCHIVE"
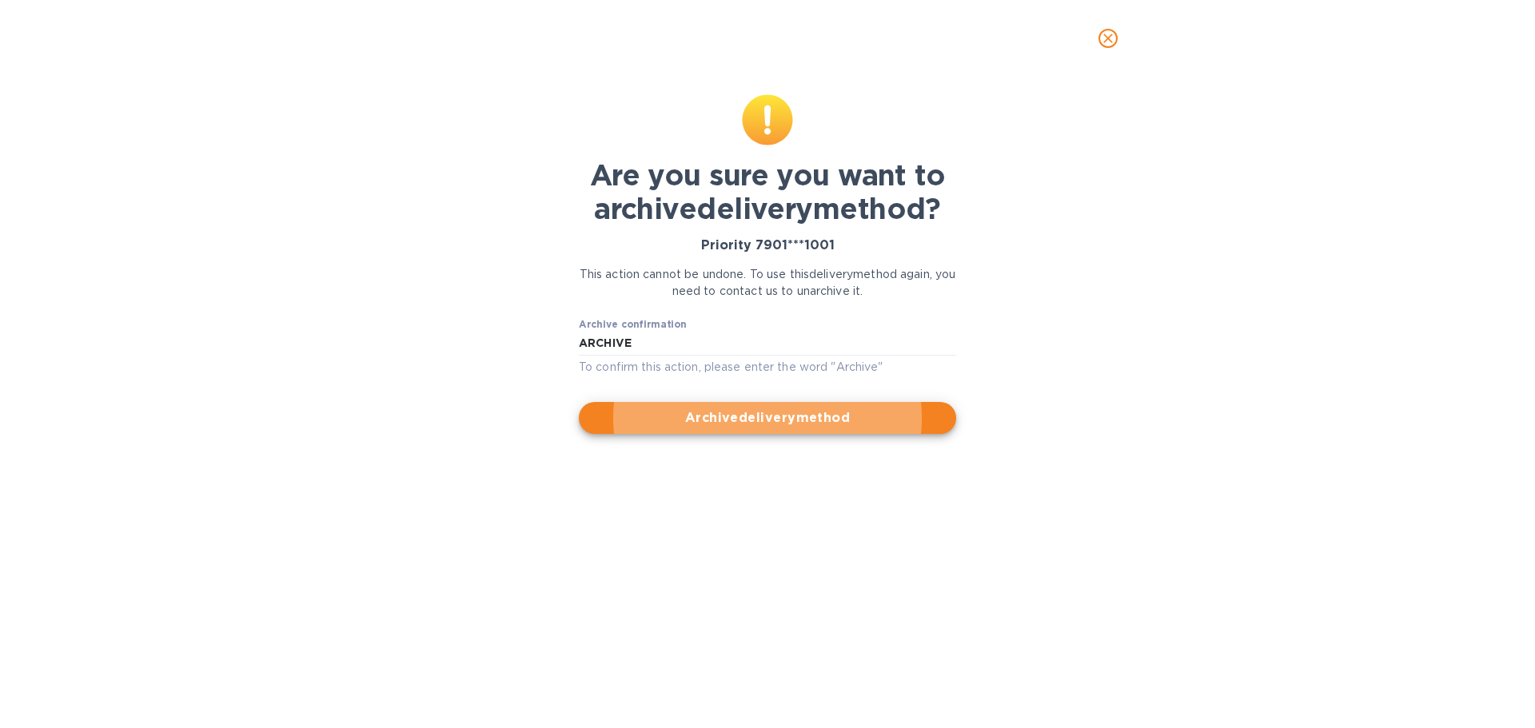
drag, startPoint x: 791, startPoint y: 424, endPoint x: 783, endPoint y: 427, distance: 8.6
click at [786, 426] on span "Archive delivery method" at bounding box center [767, 417] width 352 height 19
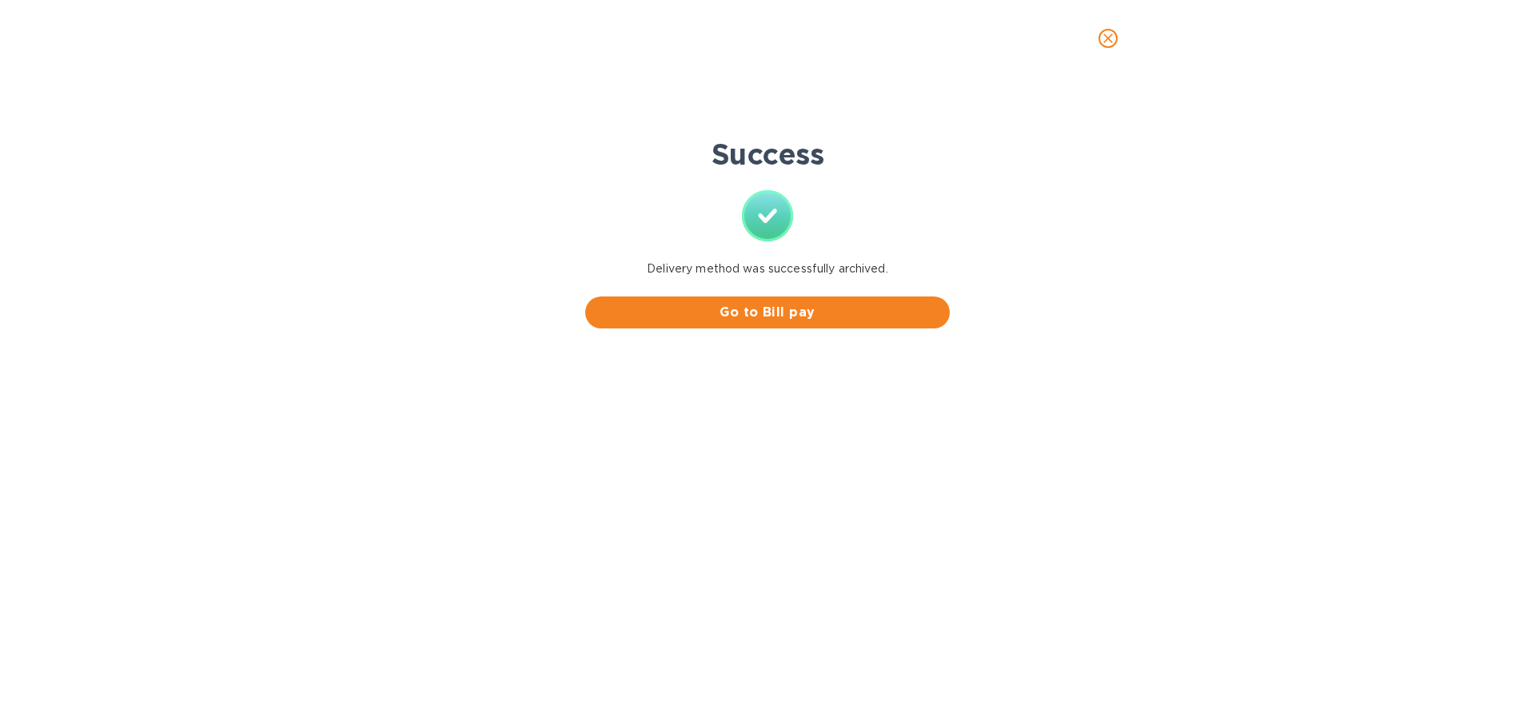
scroll to position [0, 0]
click at [1101, 43] on icon "close" at bounding box center [1108, 38] width 16 height 16
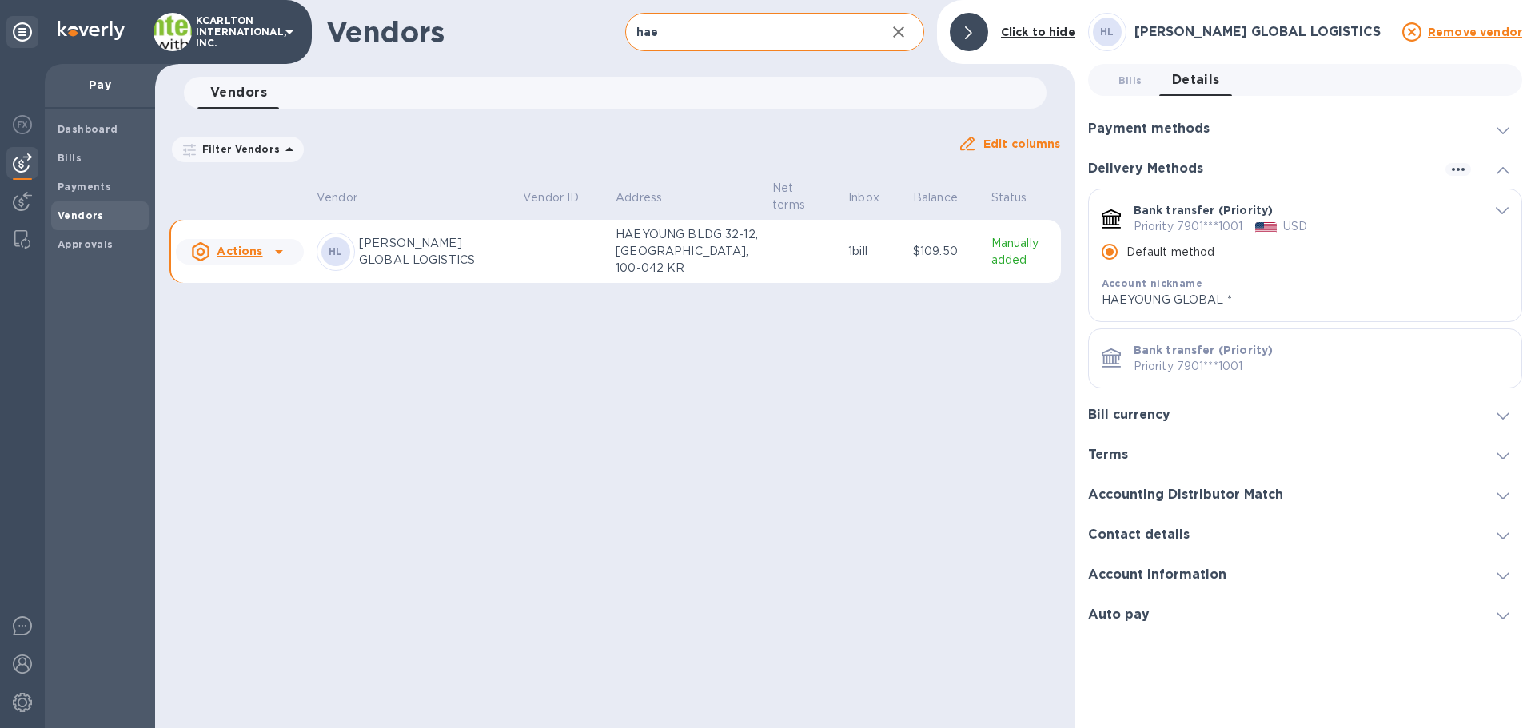
click at [1201, 417] on div "Bill currency" at bounding box center [1305, 415] width 434 height 40
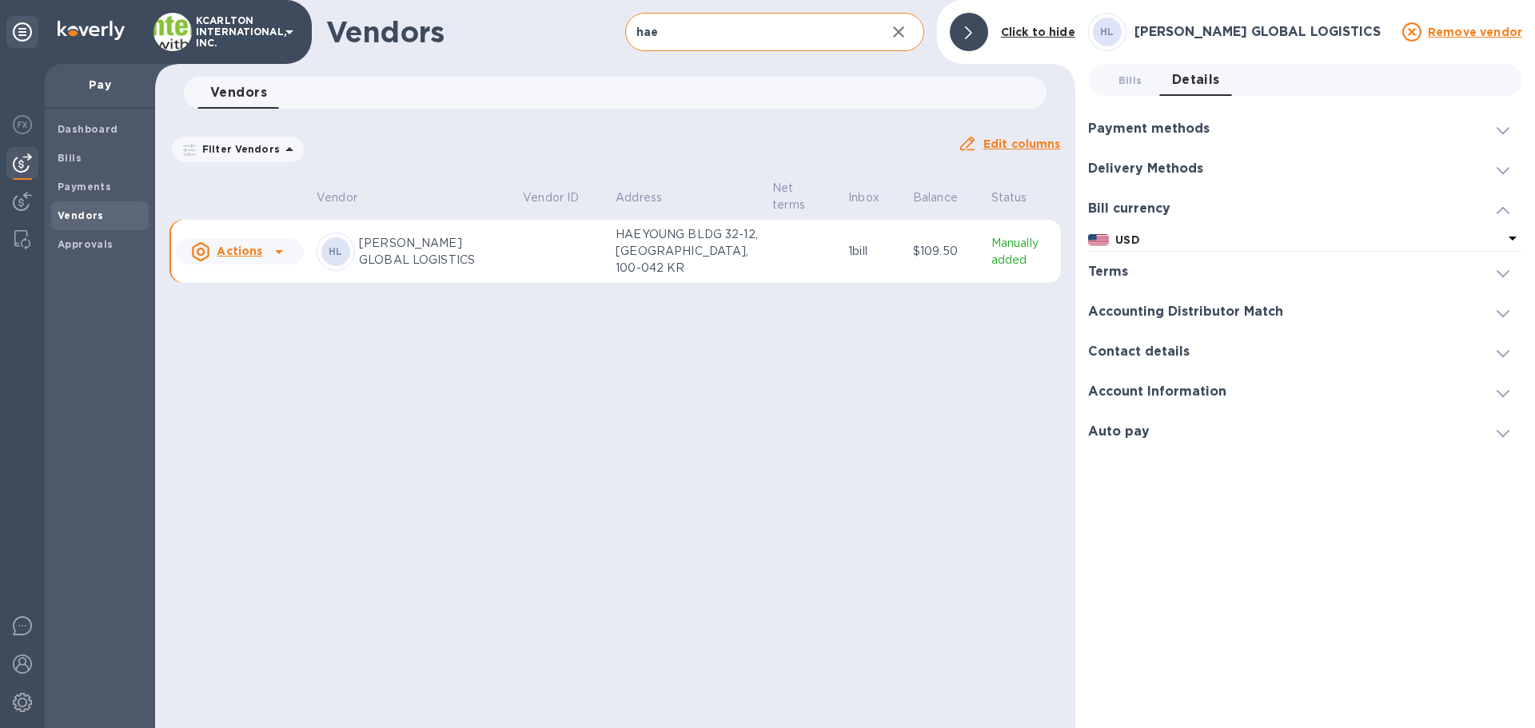
click at [1129, 278] on div "Terms" at bounding box center [1114, 272] width 53 height 15
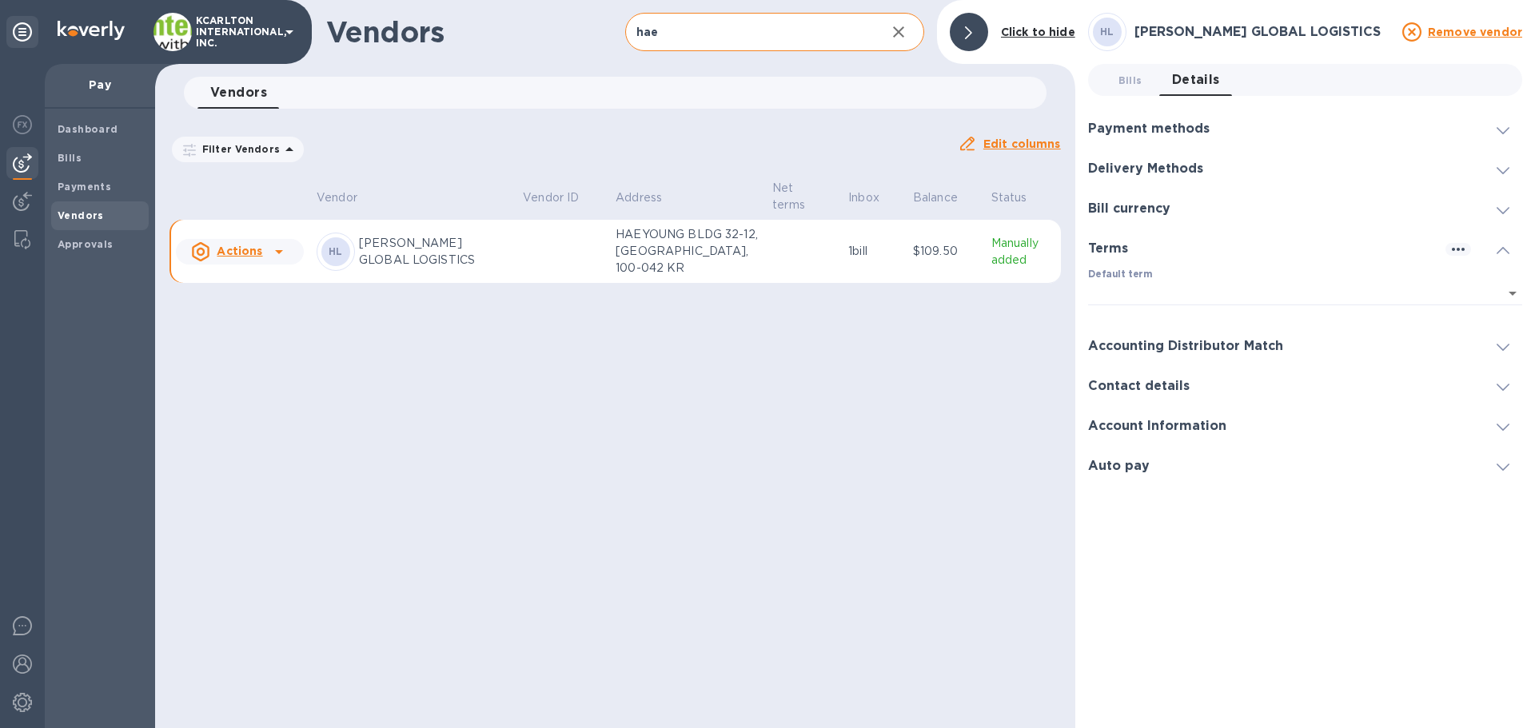
click at [1098, 347] on h3 "Accounting Distributor Match" at bounding box center [1185, 346] width 195 height 15
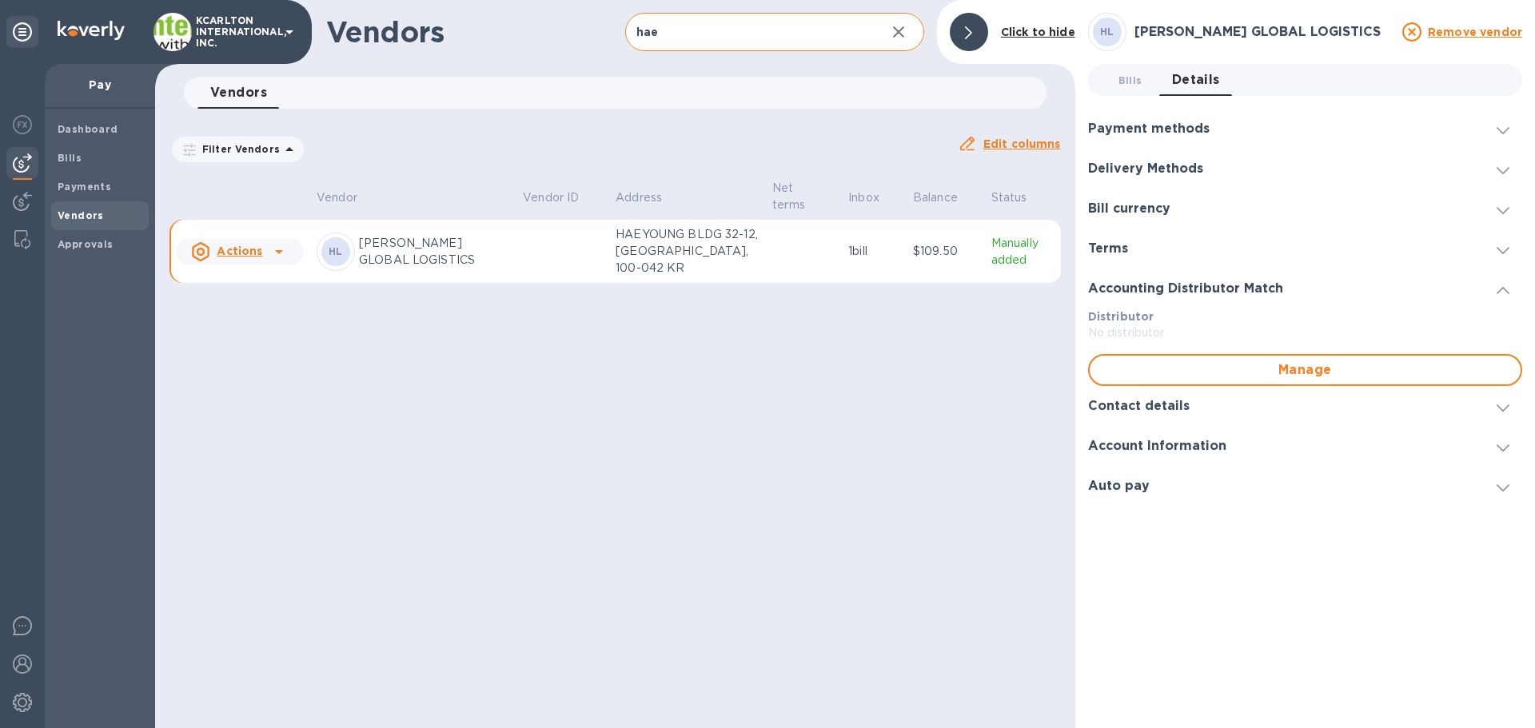
click at [1111, 401] on h3 "Contact details" at bounding box center [1139, 406] width 102 height 15
